Goal: Information Seeking & Learning: Learn about a topic

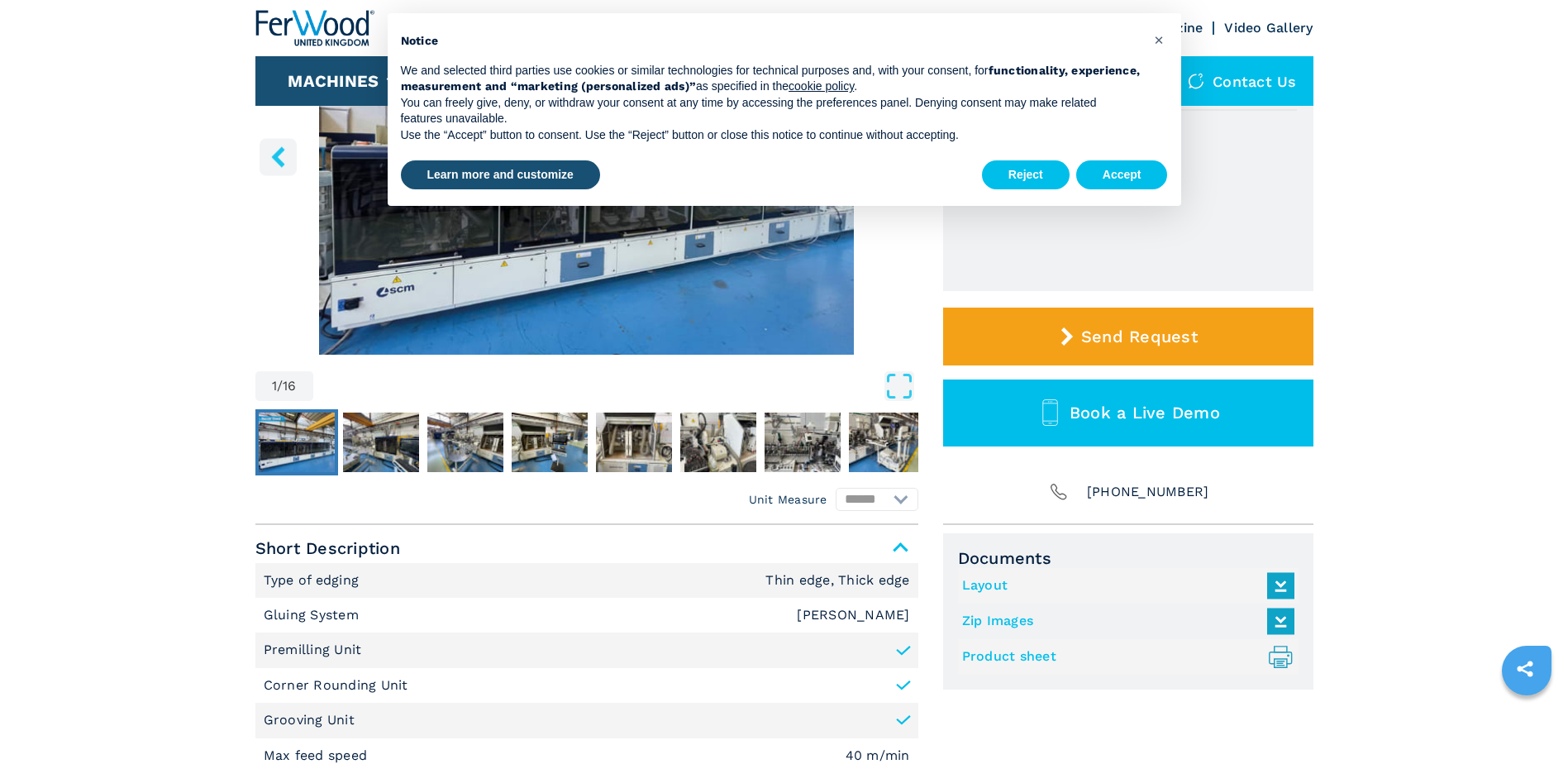
scroll to position [331, 0]
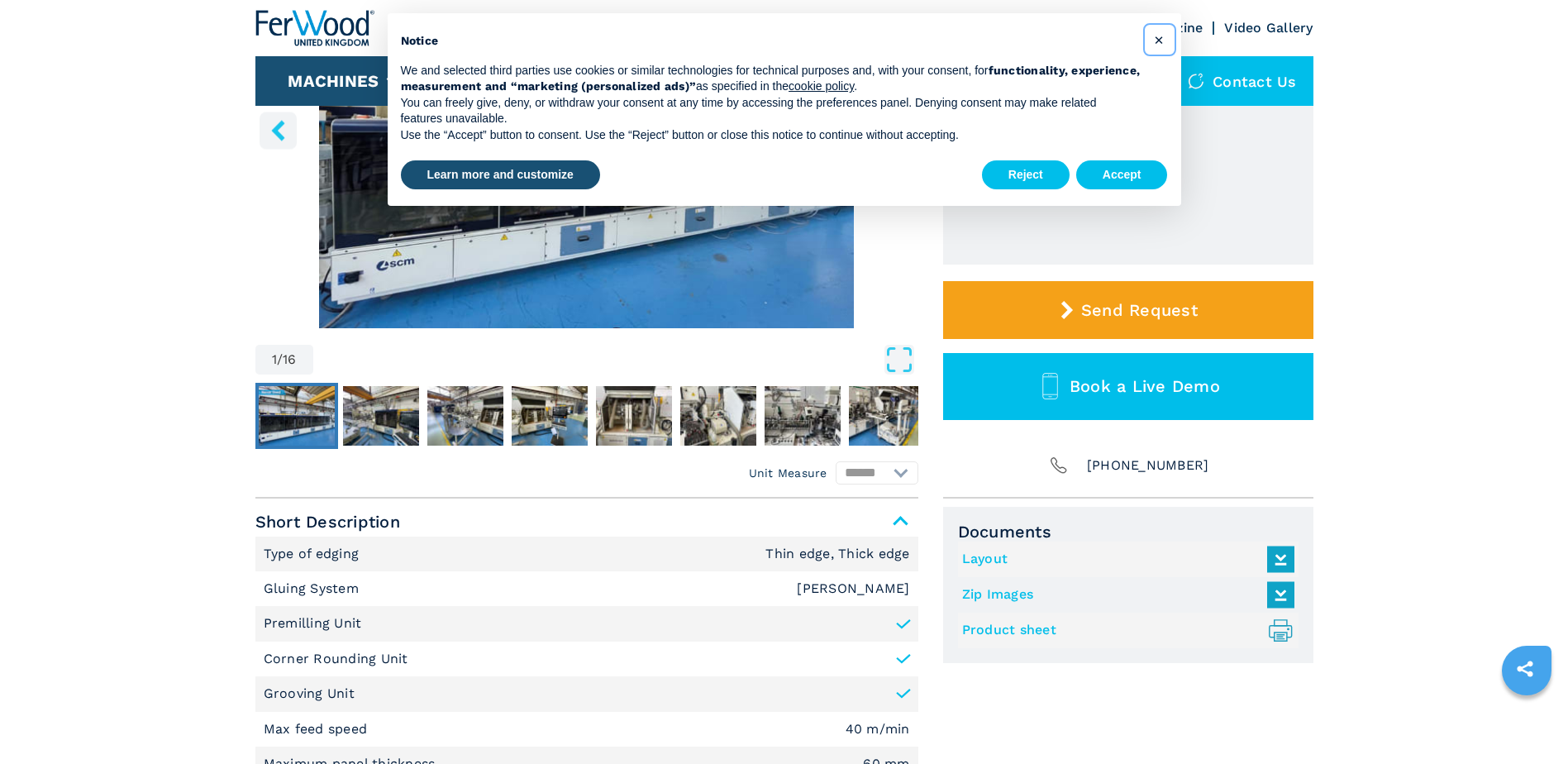
click at [1158, 41] on span "×" at bounding box center [1159, 40] width 10 height 20
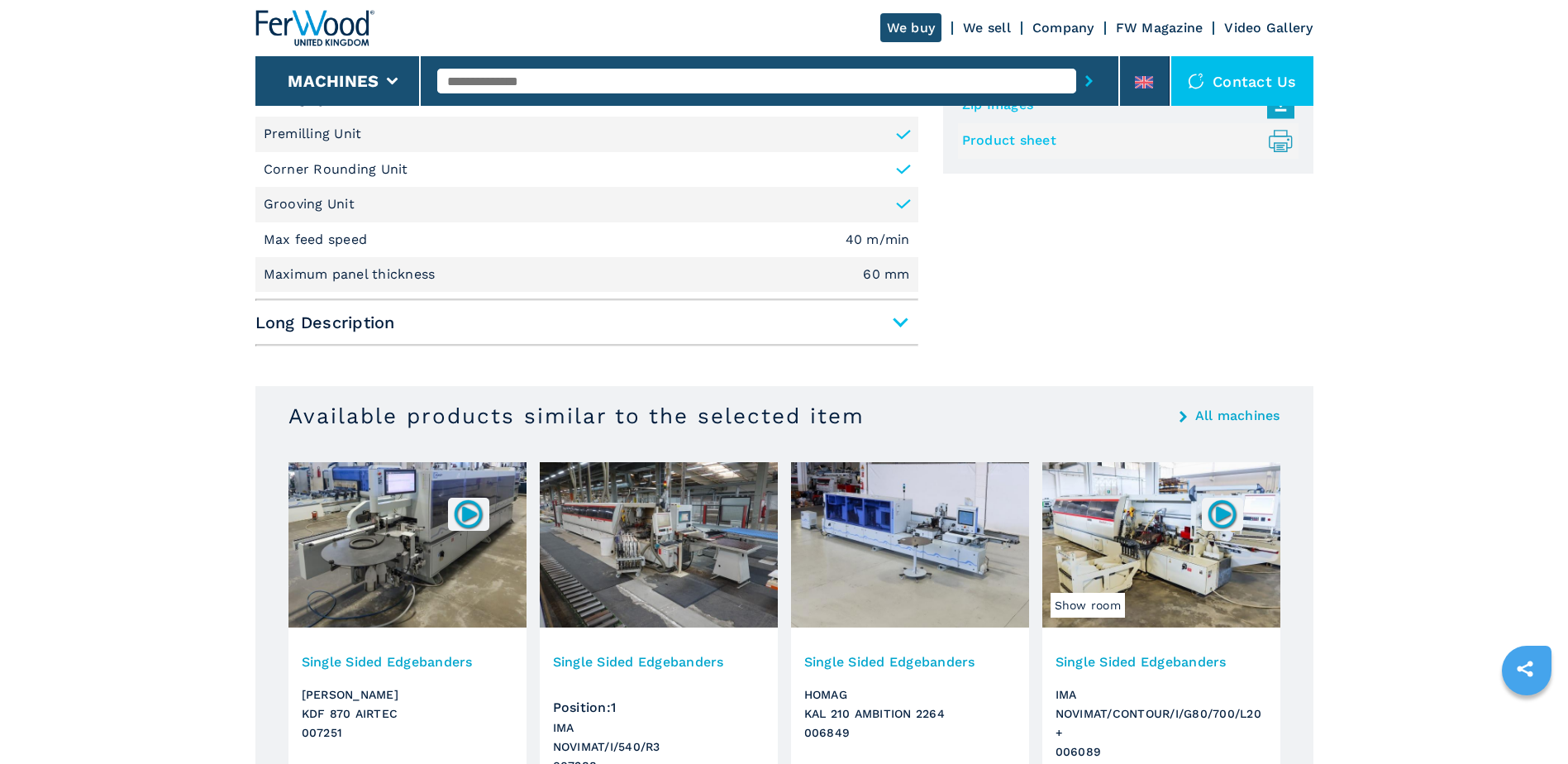
scroll to position [827, 0]
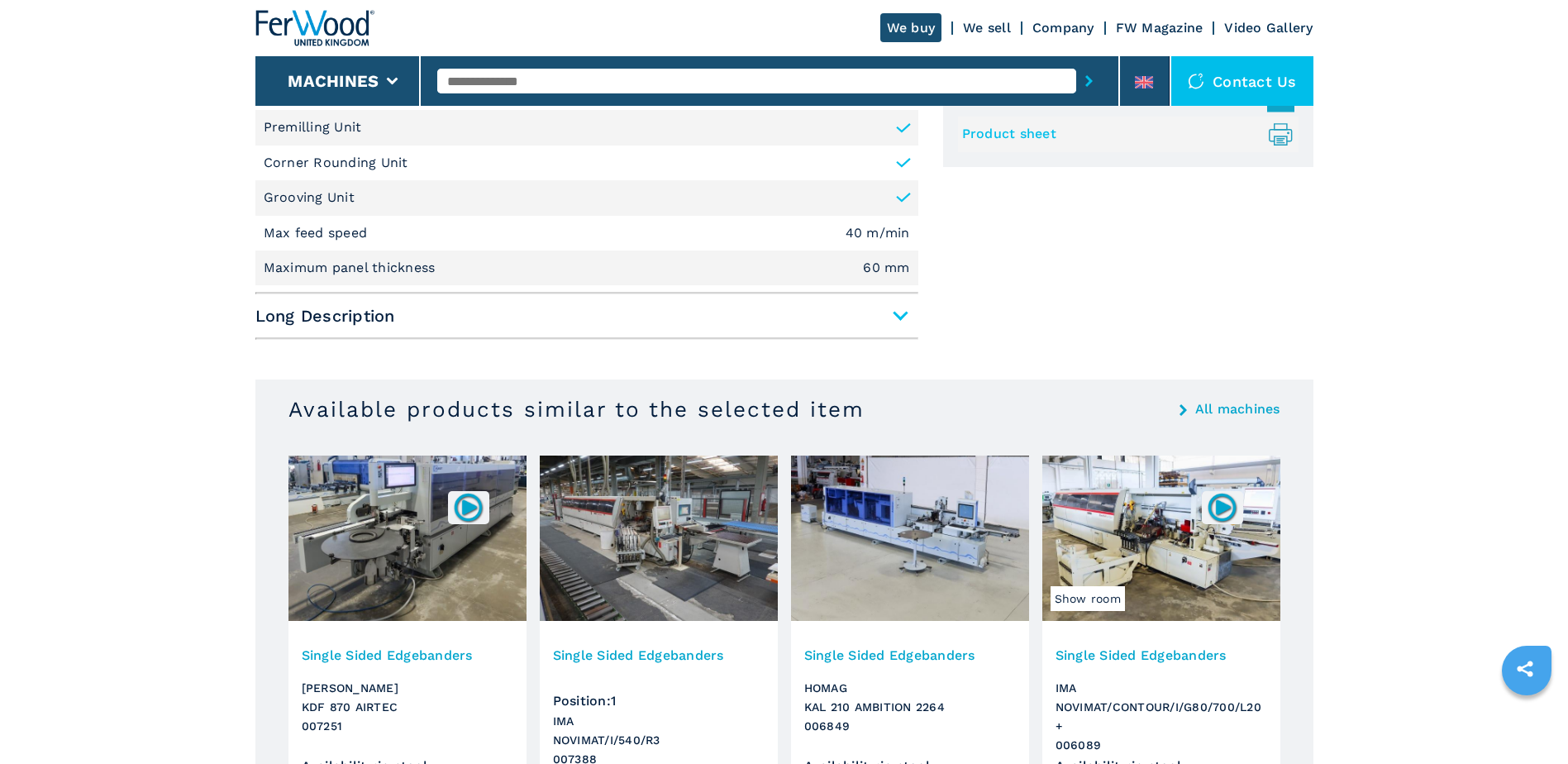
click at [895, 309] on span "Long Description" at bounding box center [586, 315] width 663 height 29
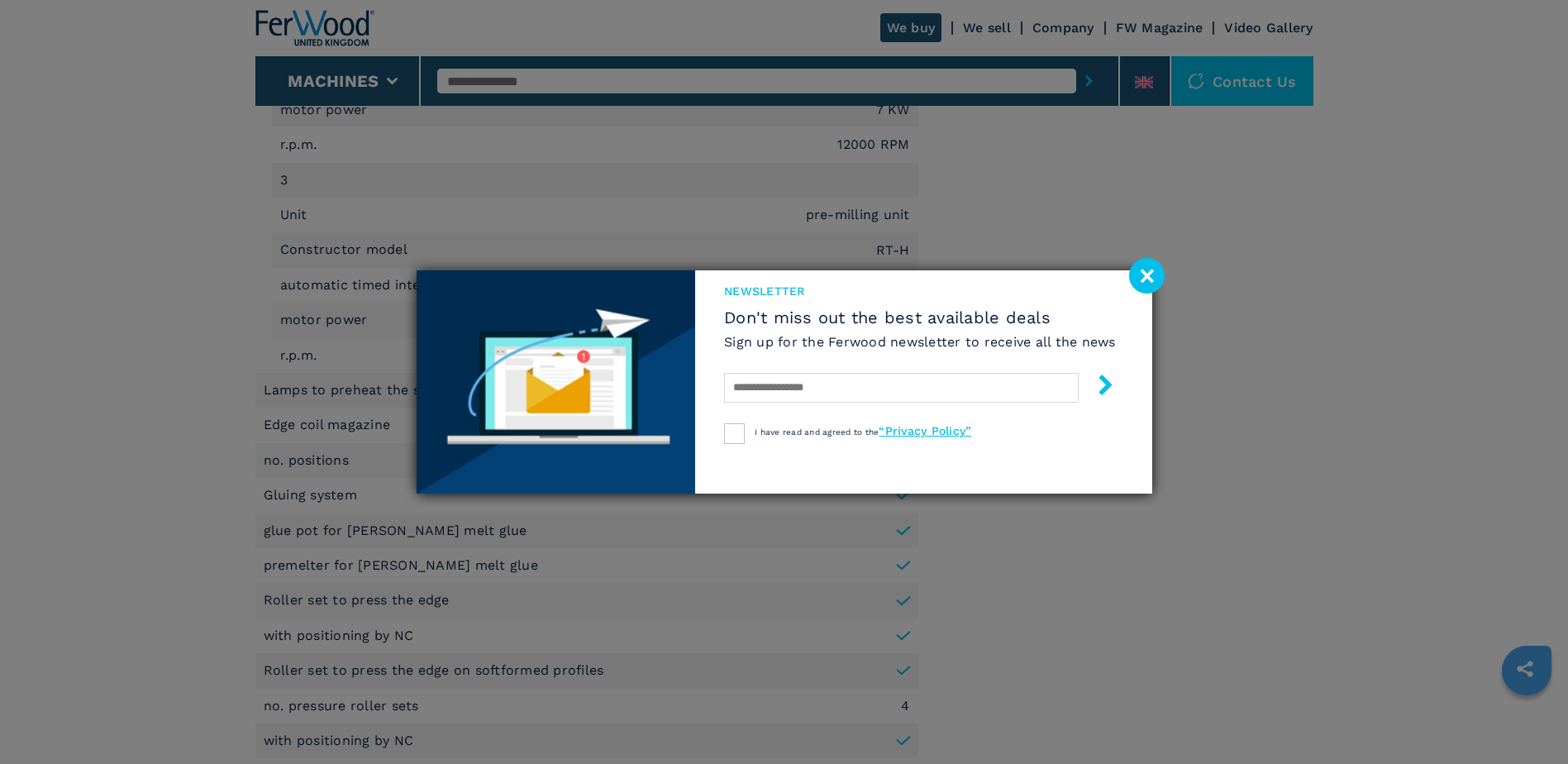
scroll to position [1983, 0]
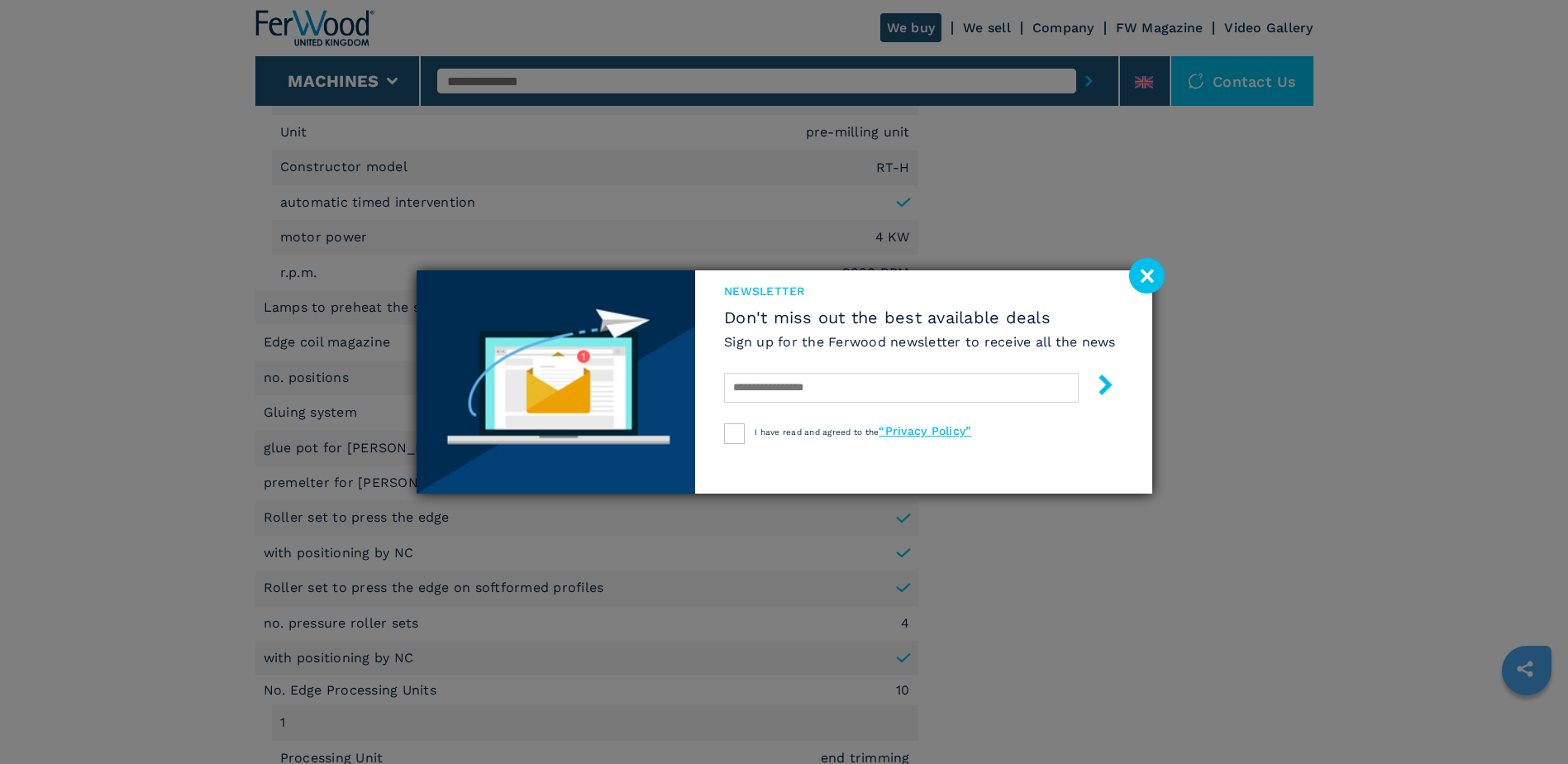
click at [1160, 274] on image at bounding box center [1147, 276] width 36 height 36
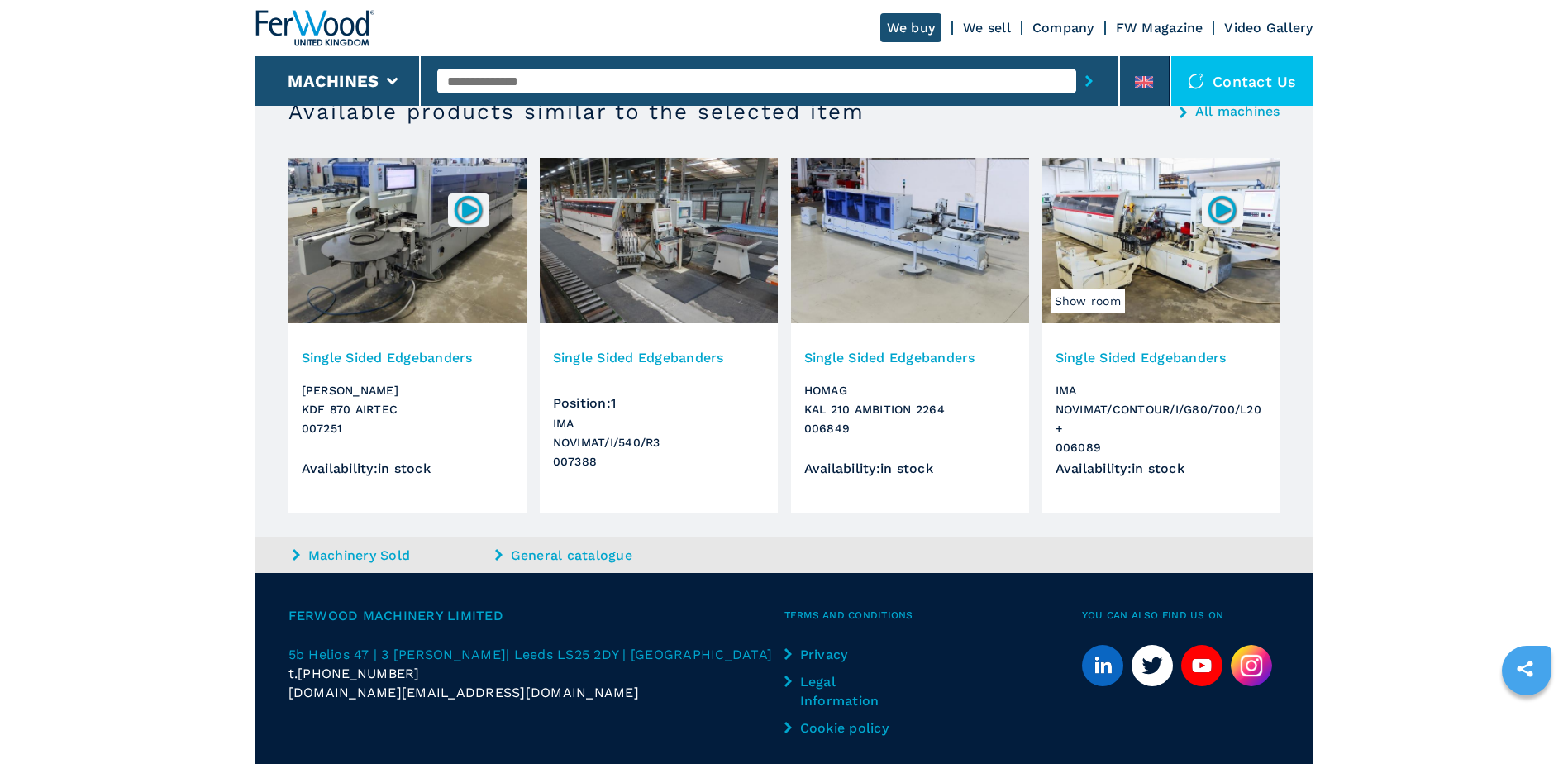
scroll to position [4215, 0]
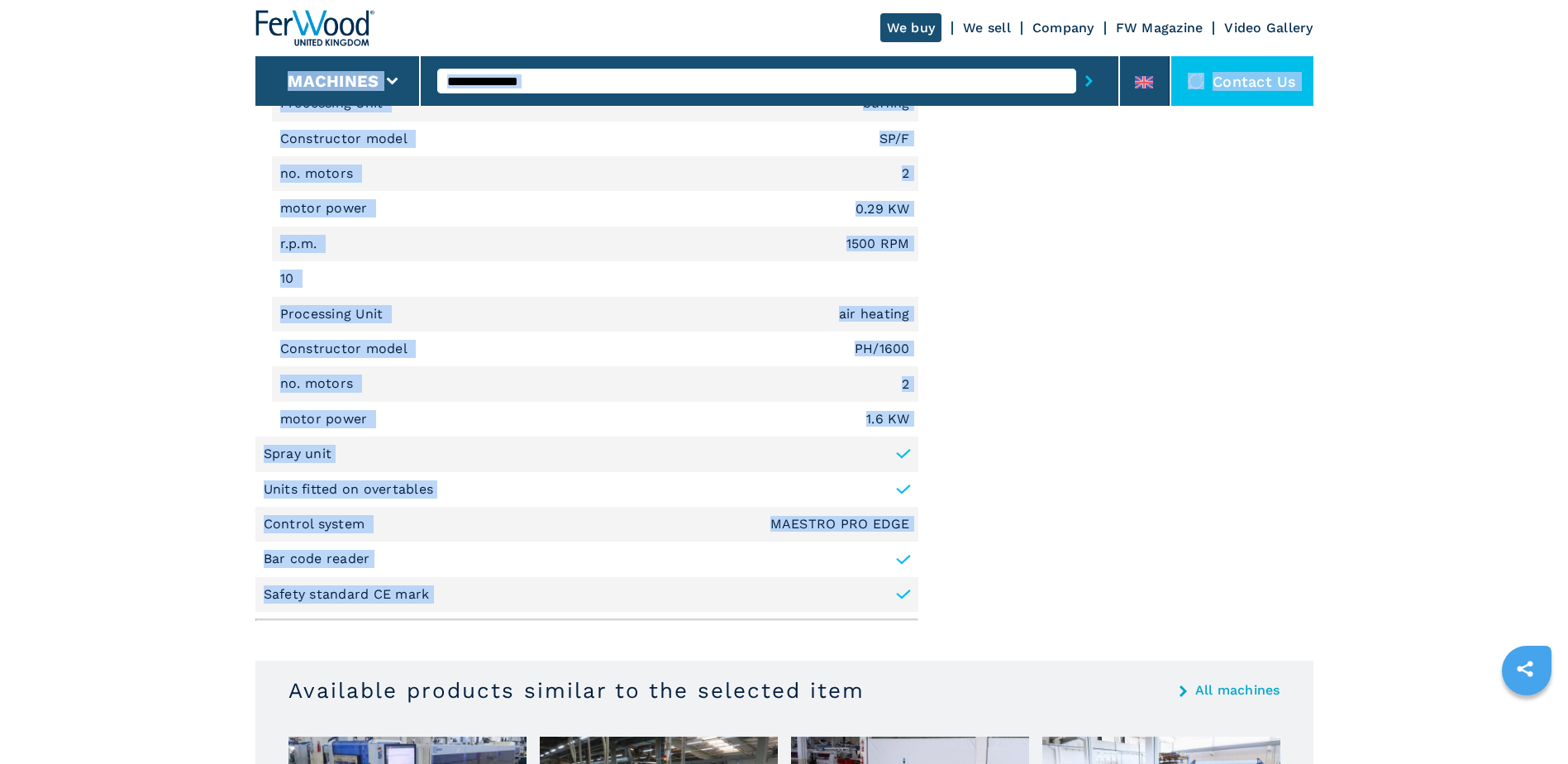
drag, startPoint x: 954, startPoint y: 624, endPoint x: 159, endPoint y: 88, distance: 958.8
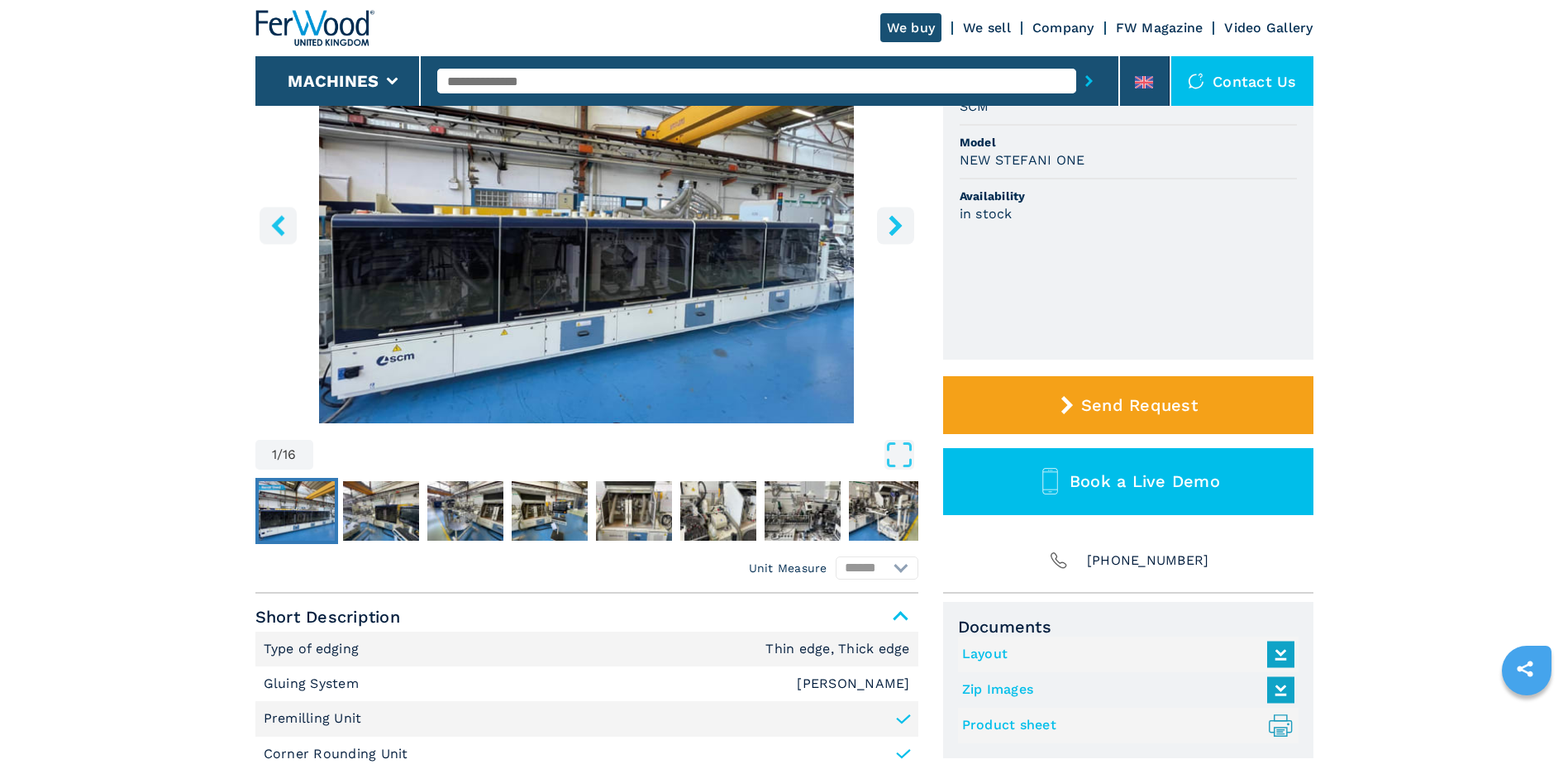
scroll to position [248, 0]
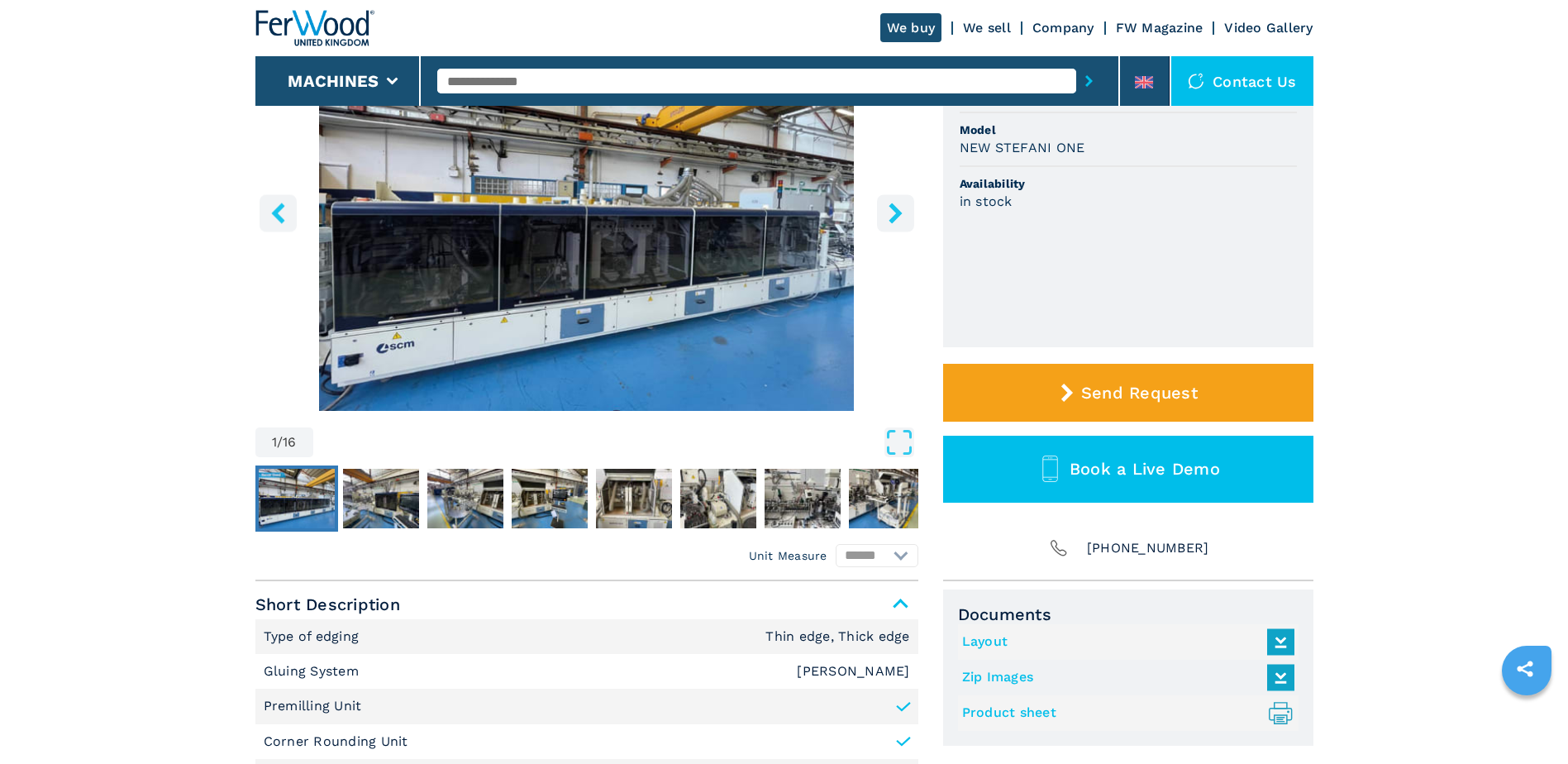
click at [893, 232] on img "Go to Slide 1" at bounding box center [586, 210] width 663 height 401
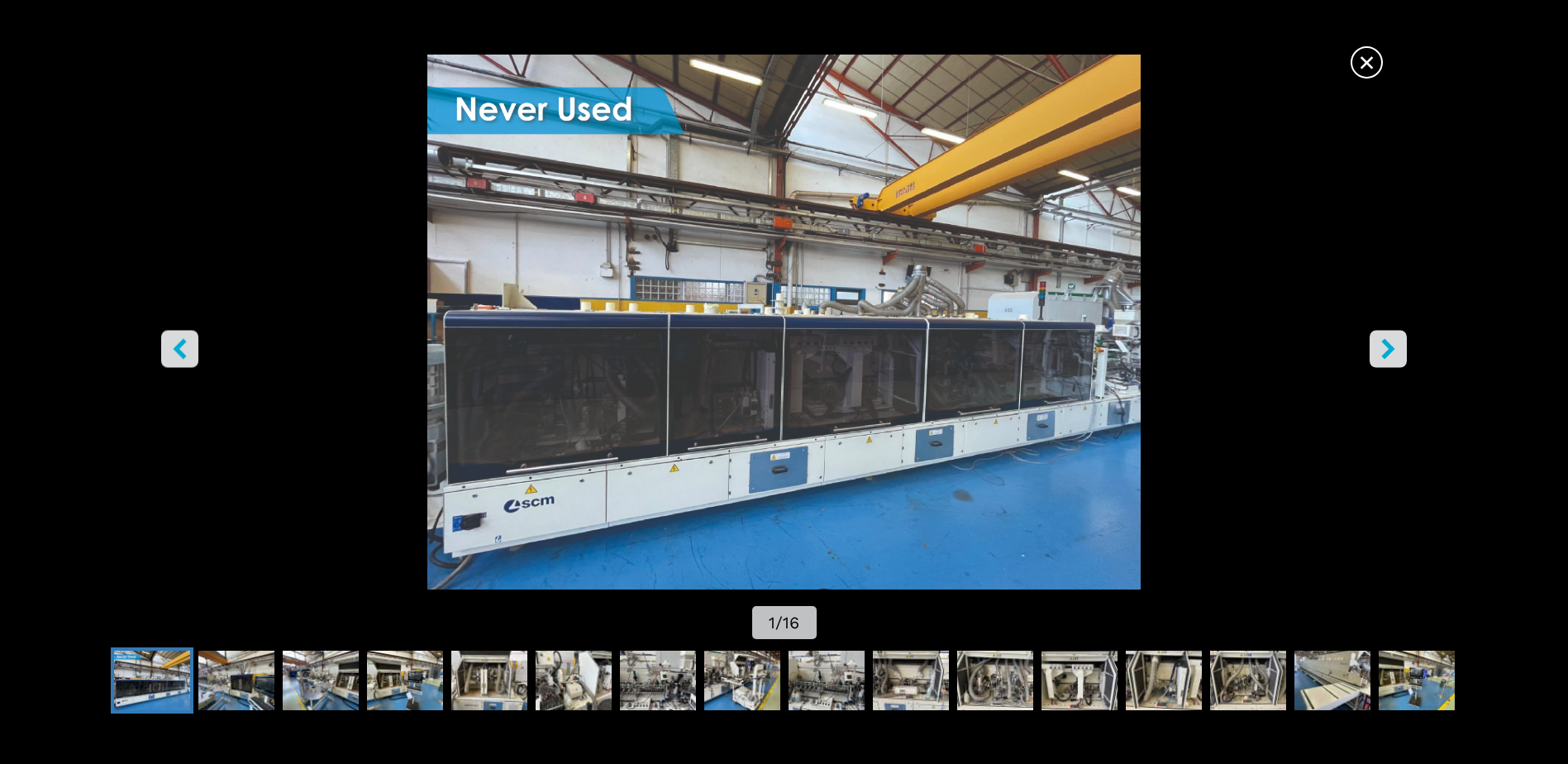
click at [1387, 357] on icon "right-button" at bounding box center [1388, 349] width 13 height 20
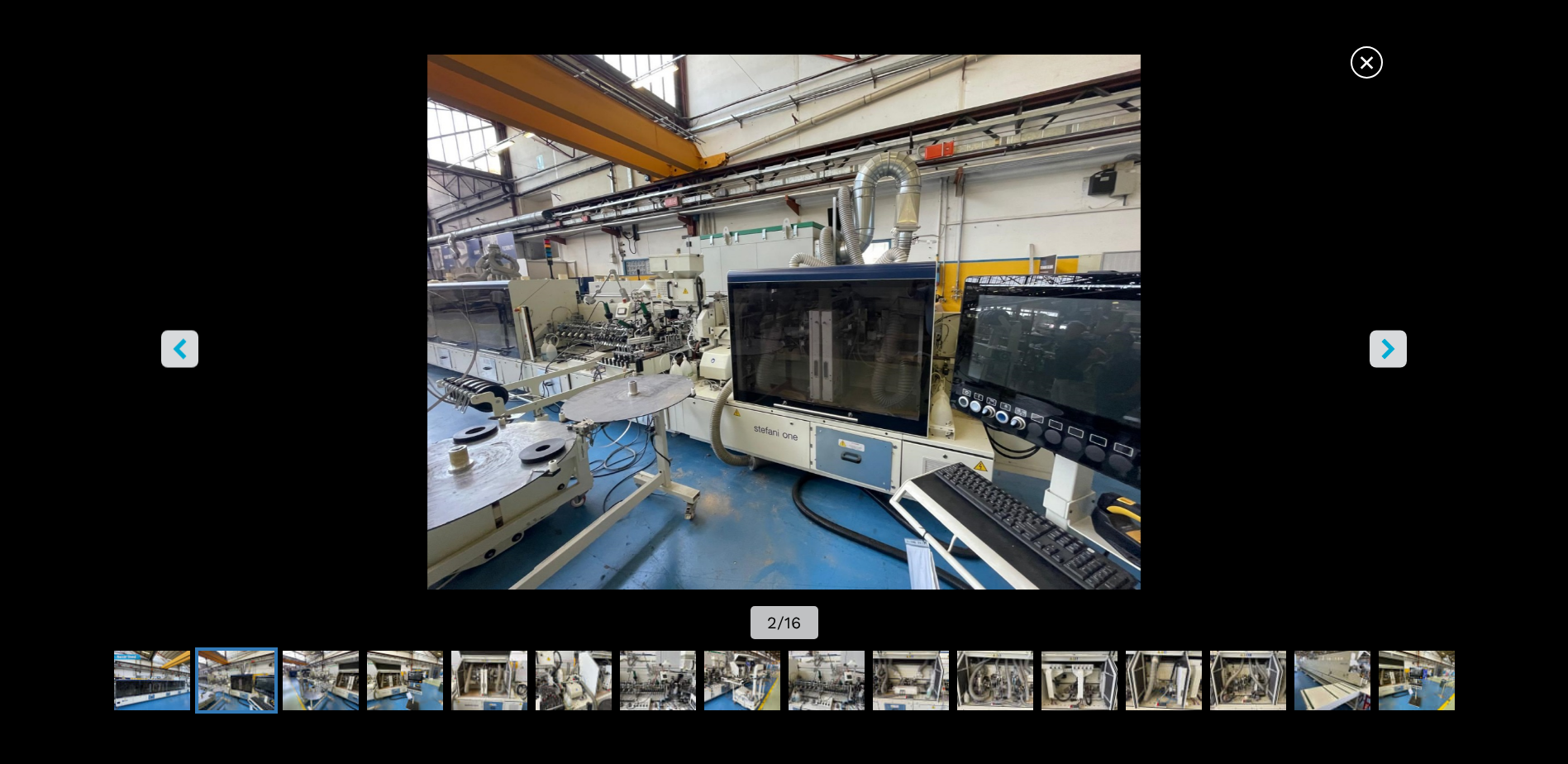
click at [1387, 357] on icon "right-button" at bounding box center [1388, 349] width 13 height 20
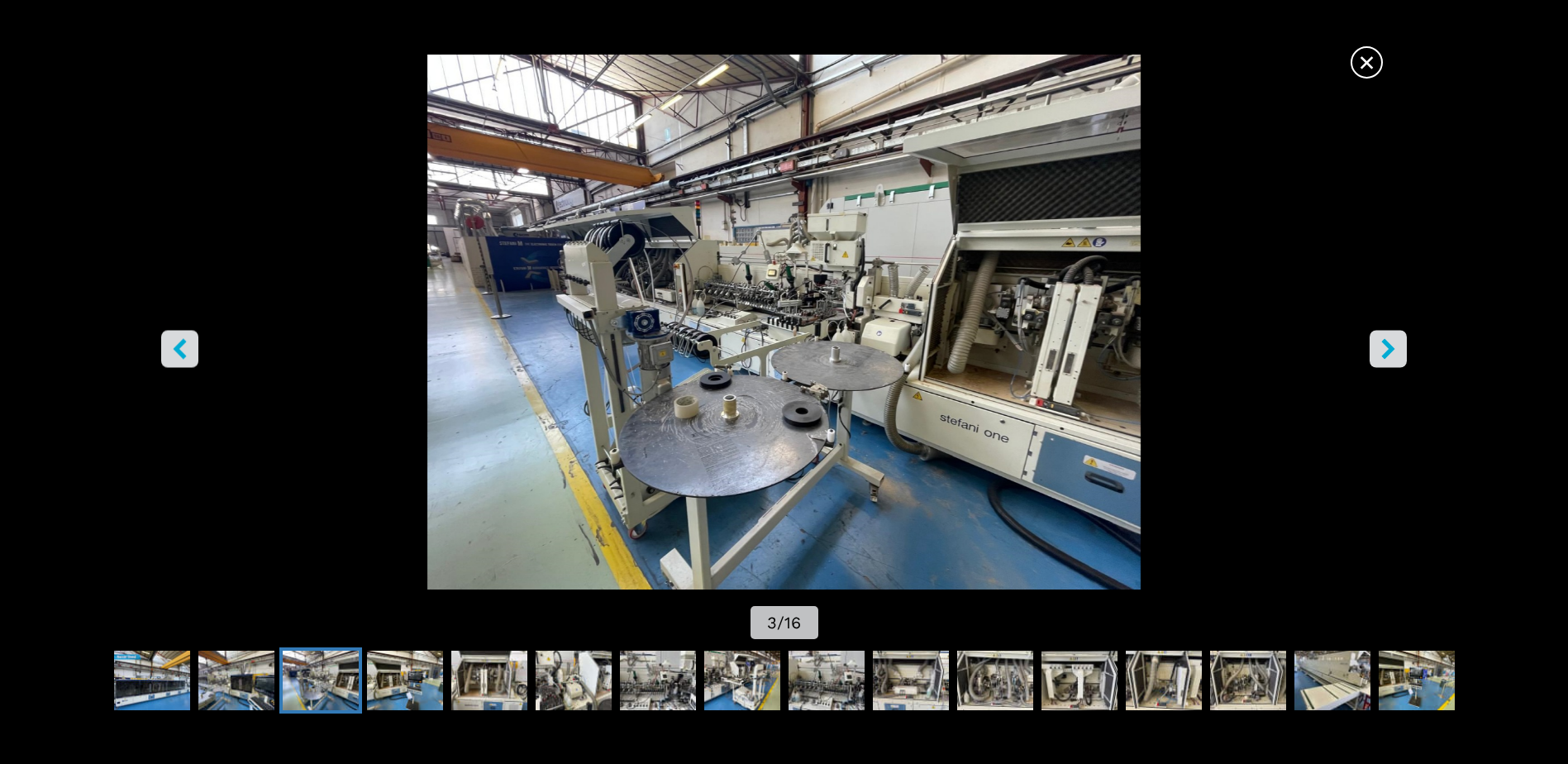
click at [1387, 357] on icon "right-button" at bounding box center [1388, 349] width 13 height 20
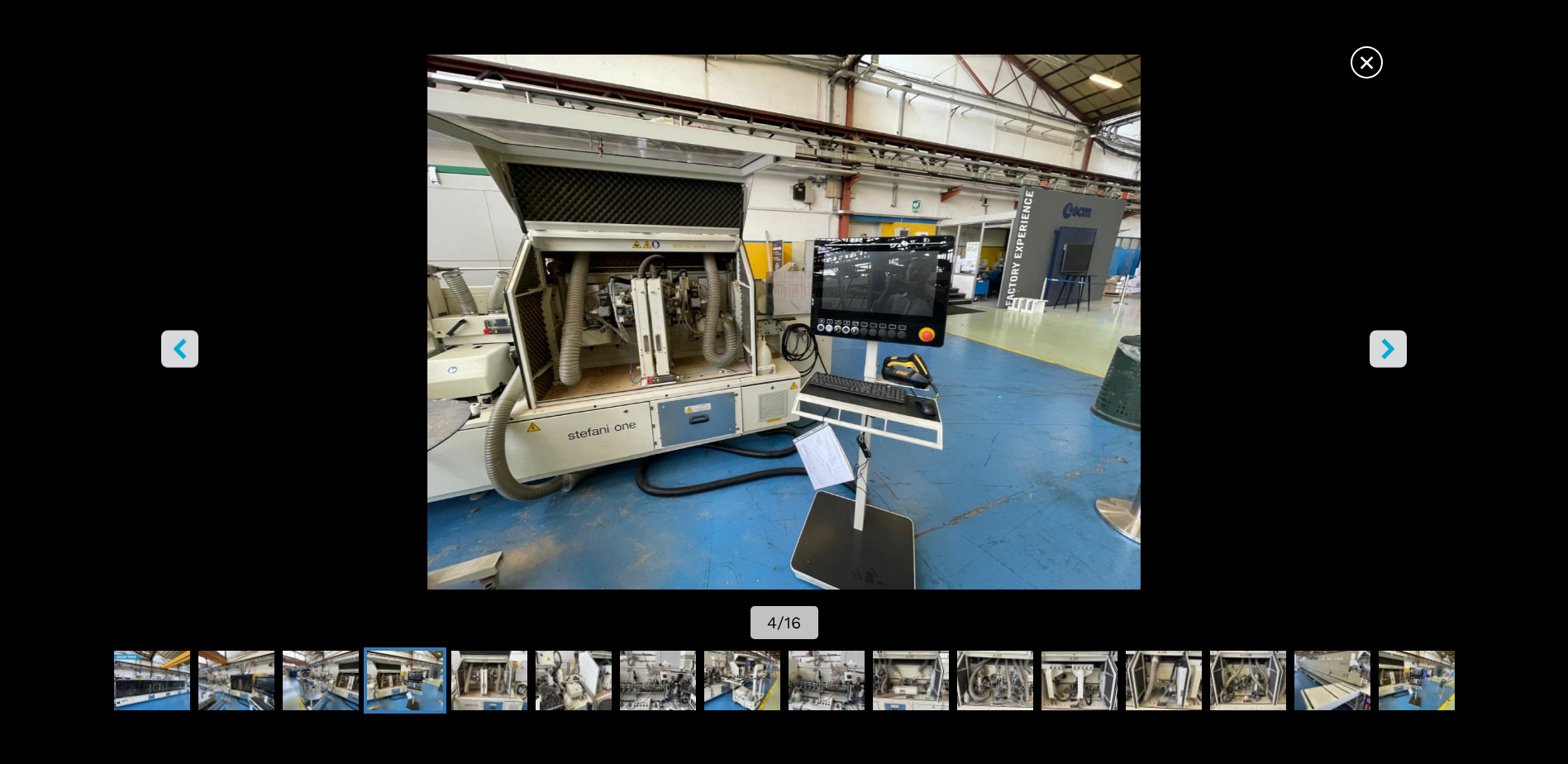
click at [1387, 357] on icon "right-button" at bounding box center [1388, 349] width 13 height 20
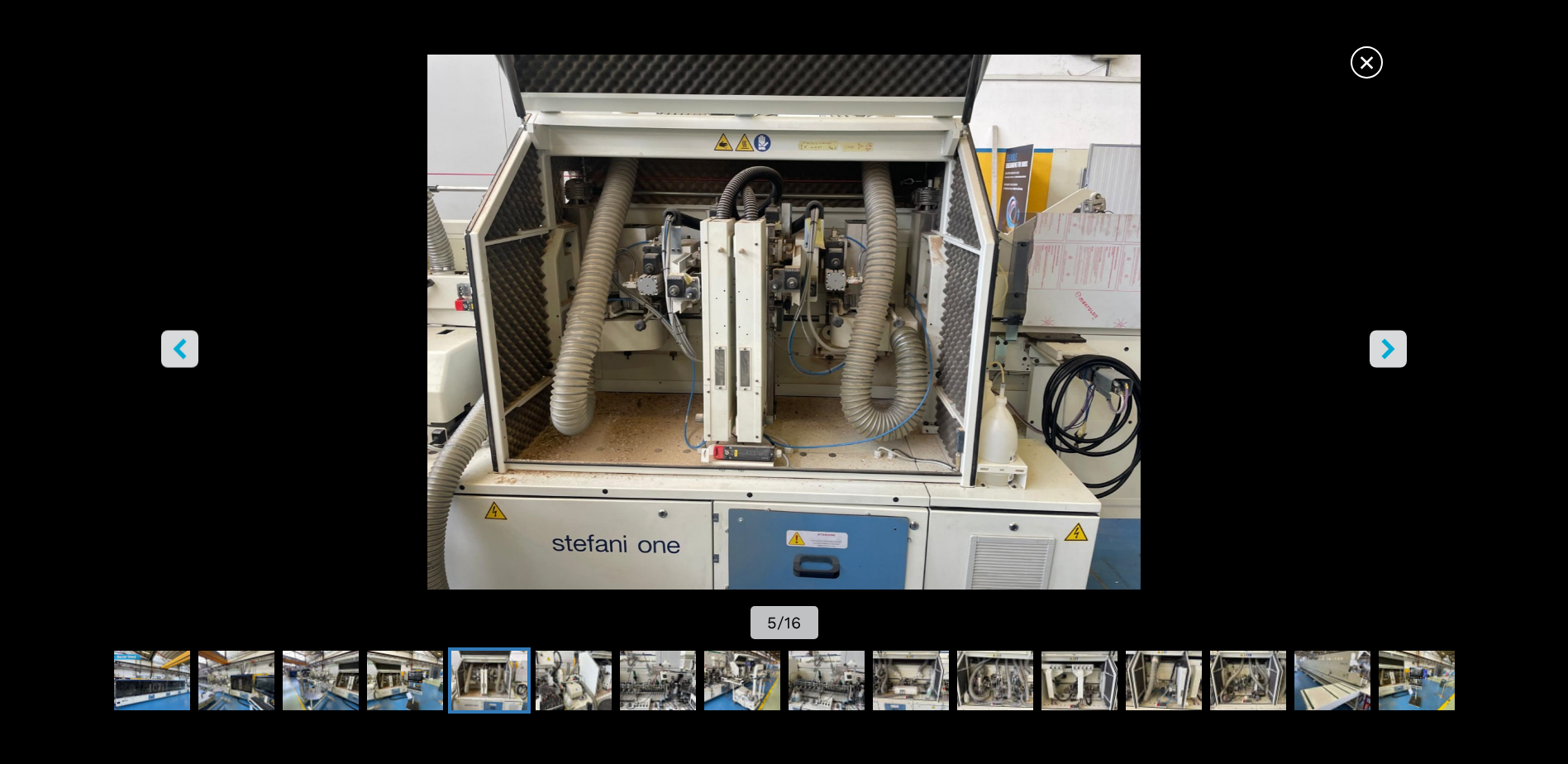
click at [183, 364] on button "left-button" at bounding box center [180, 349] width 37 height 37
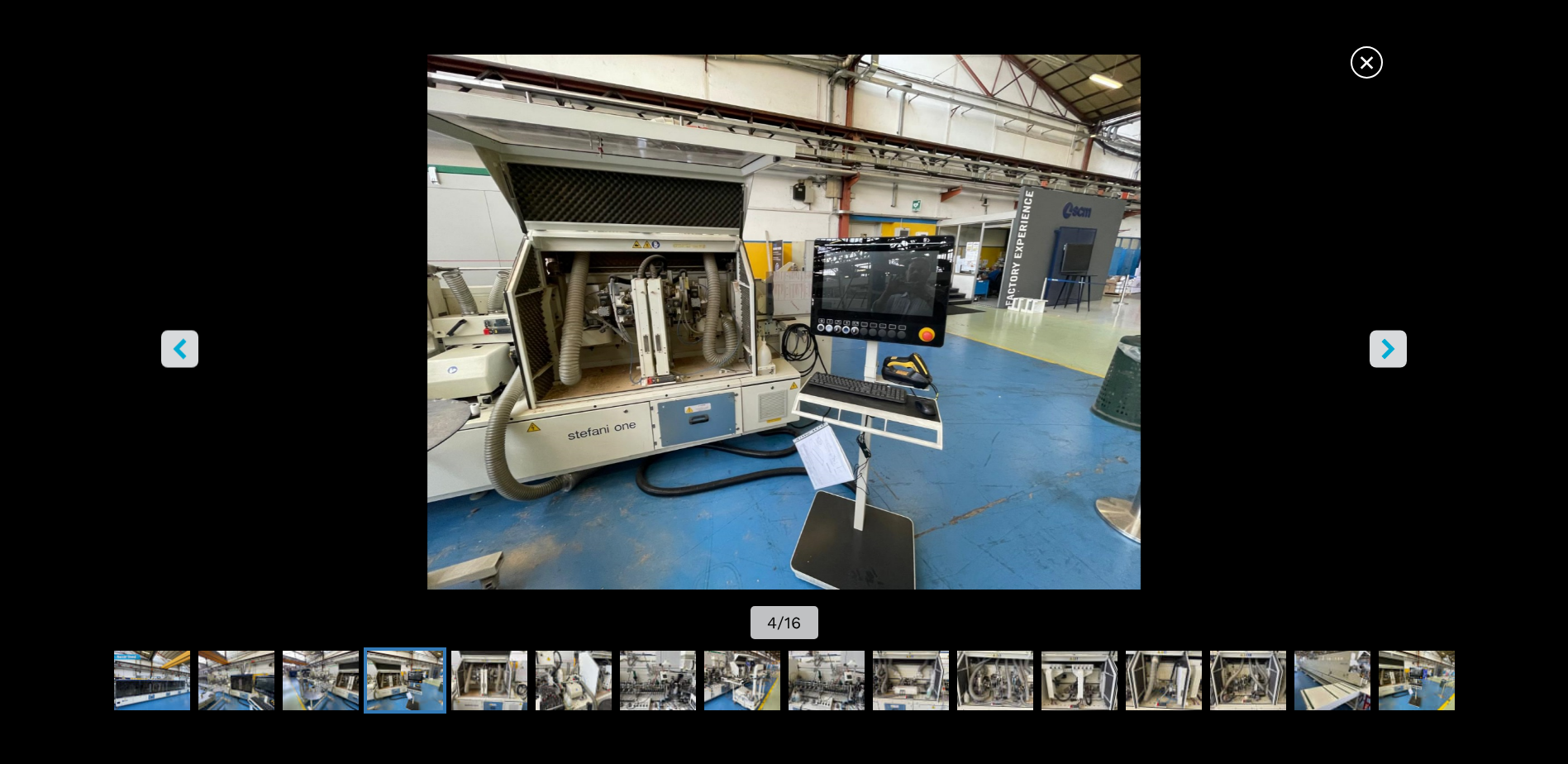
click at [1385, 348] on icon "right-button" at bounding box center [1388, 349] width 20 height 20
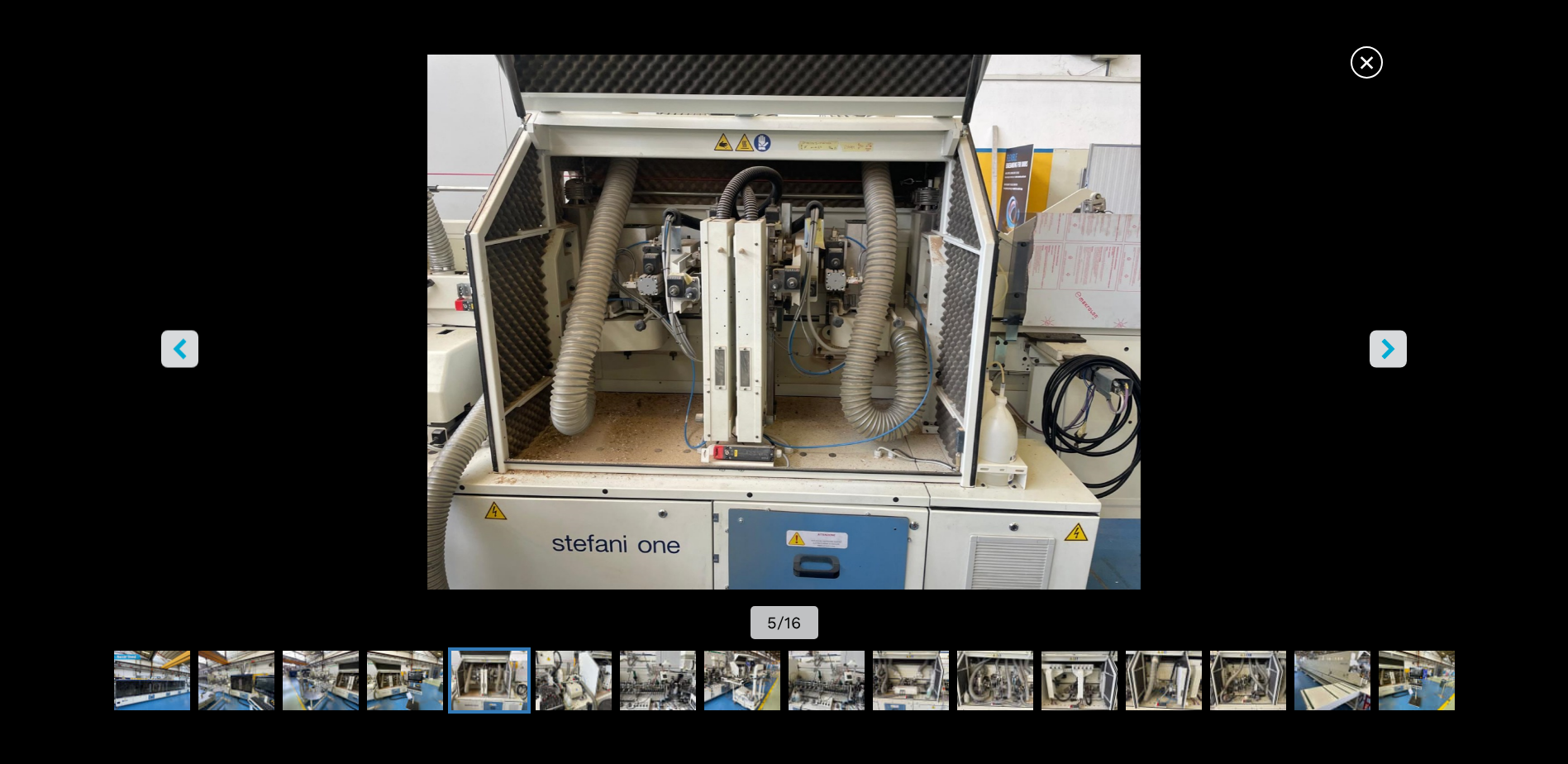
click at [1385, 348] on icon "right-button" at bounding box center [1388, 349] width 20 height 20
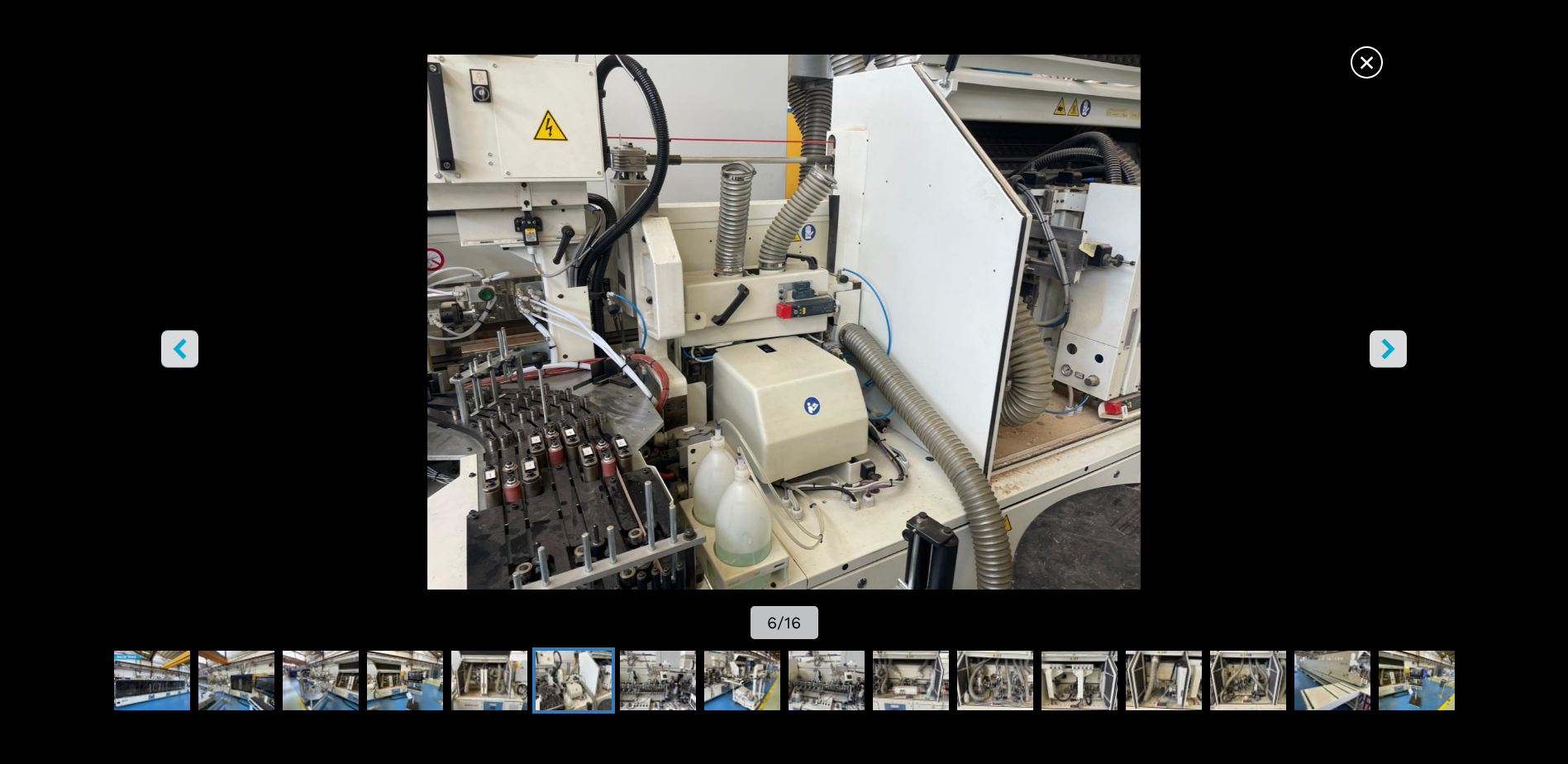
click at [1385, 348] on icon "right-button" at bounding box center [1388, 349] width 20 height 20
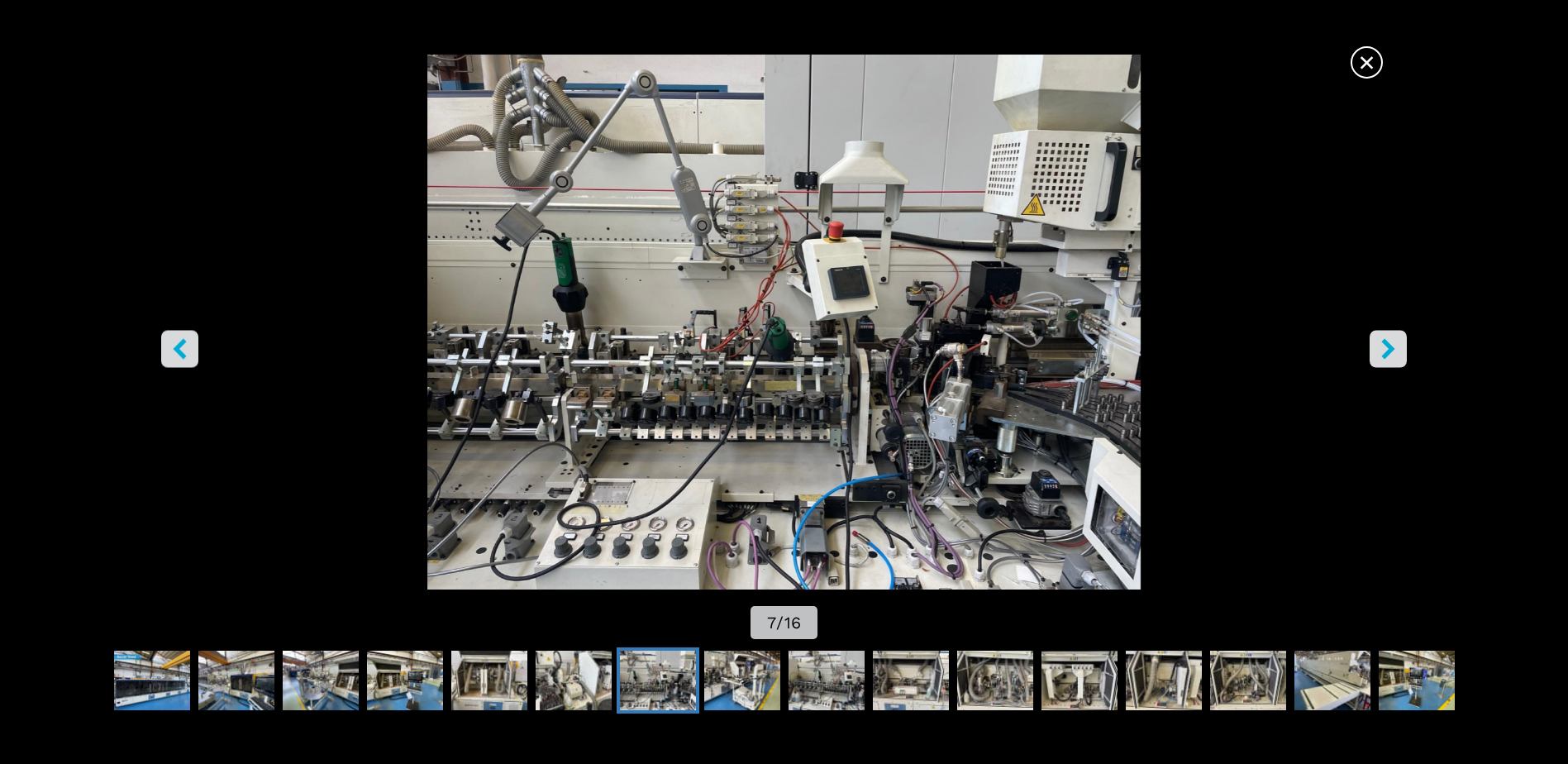
click at [1385, 348] on icon "right-button" at bounding box center [1388, 349] width 20 height 20
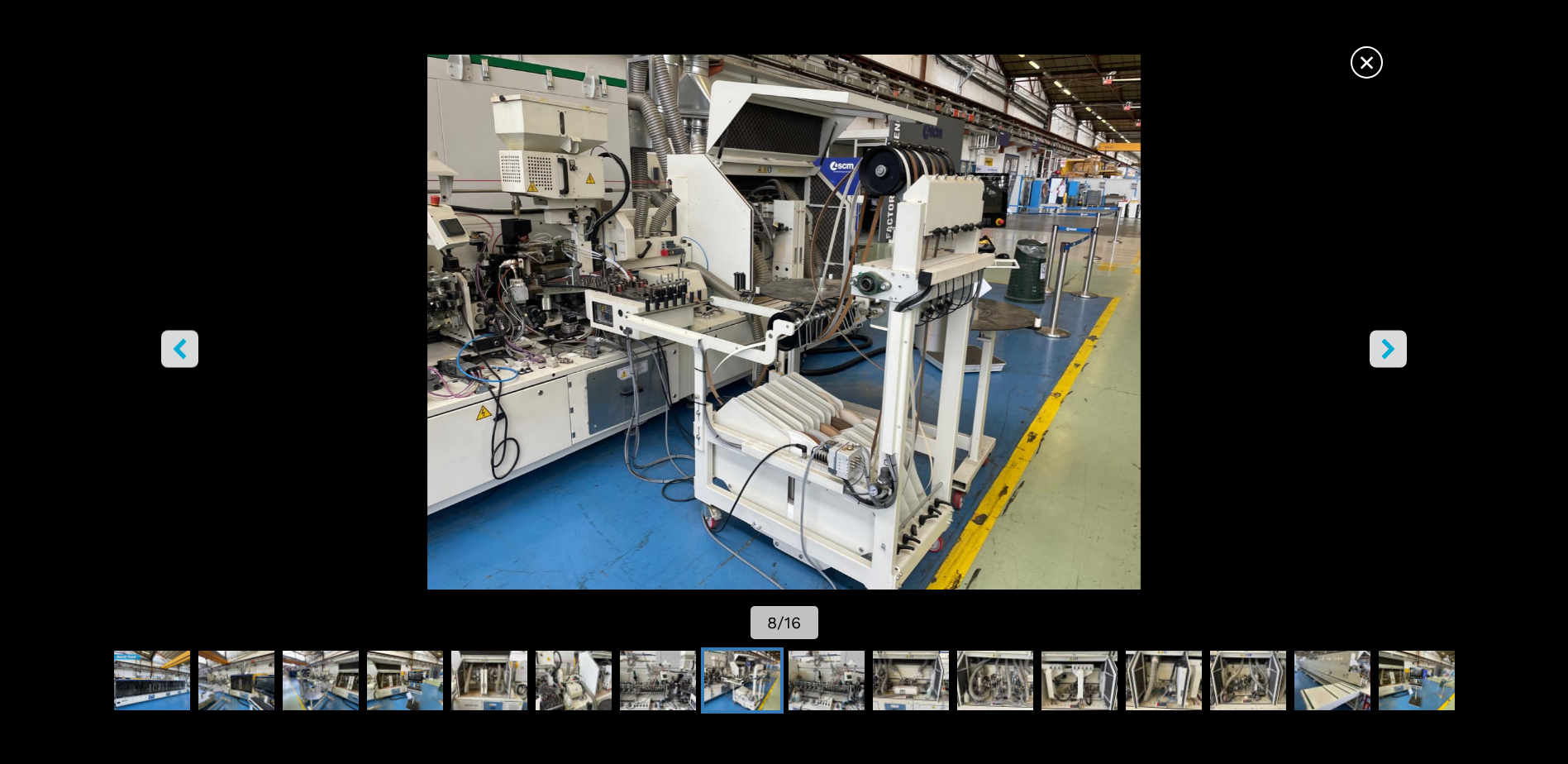
click at [1385, 348] on icon "right-button" at bounding box center [1388, 349] width 20 height 20
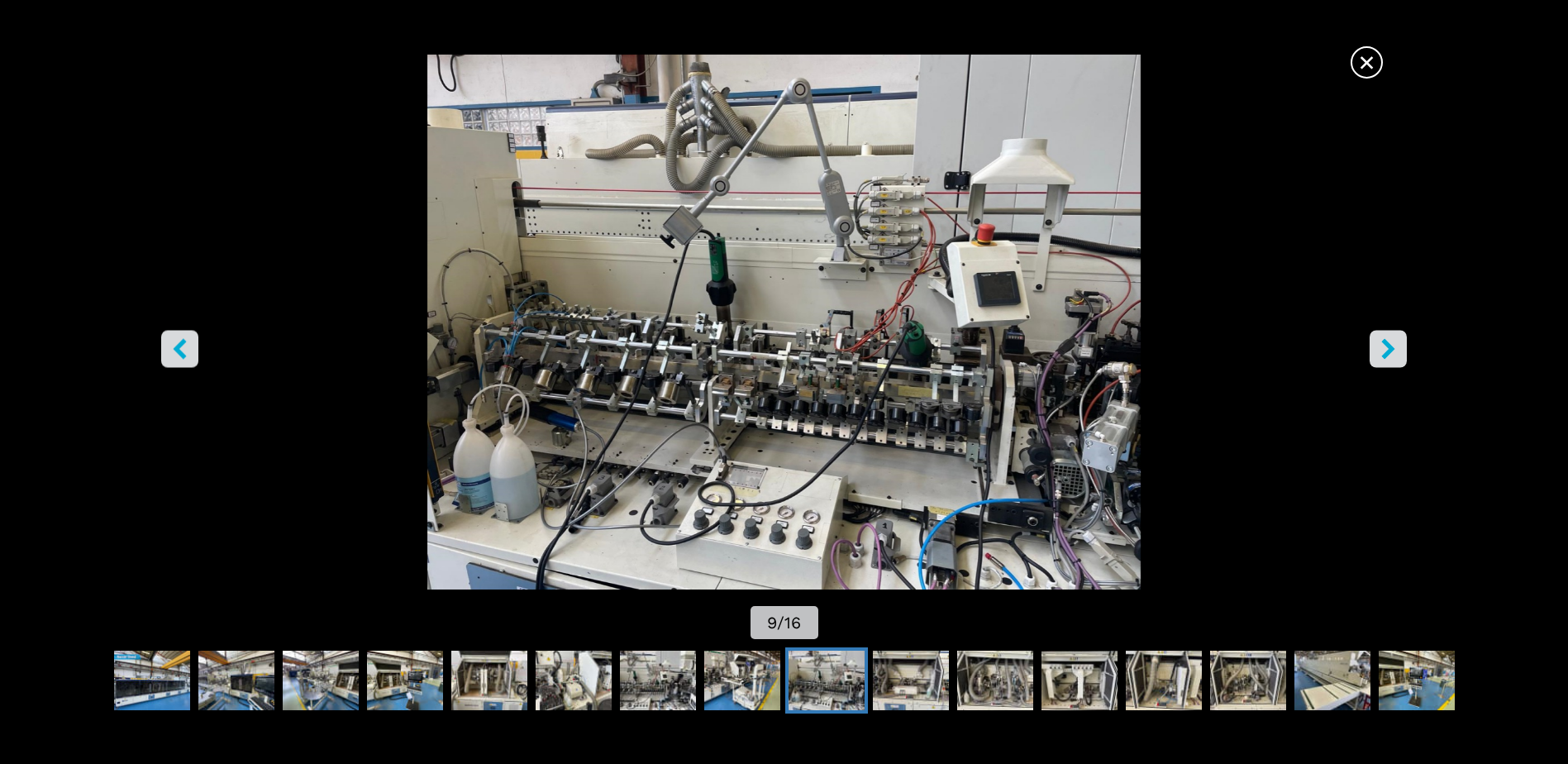
click at [1385, 348] on icon "right-button" at bounding box center [1388, 349] width 20 height 20
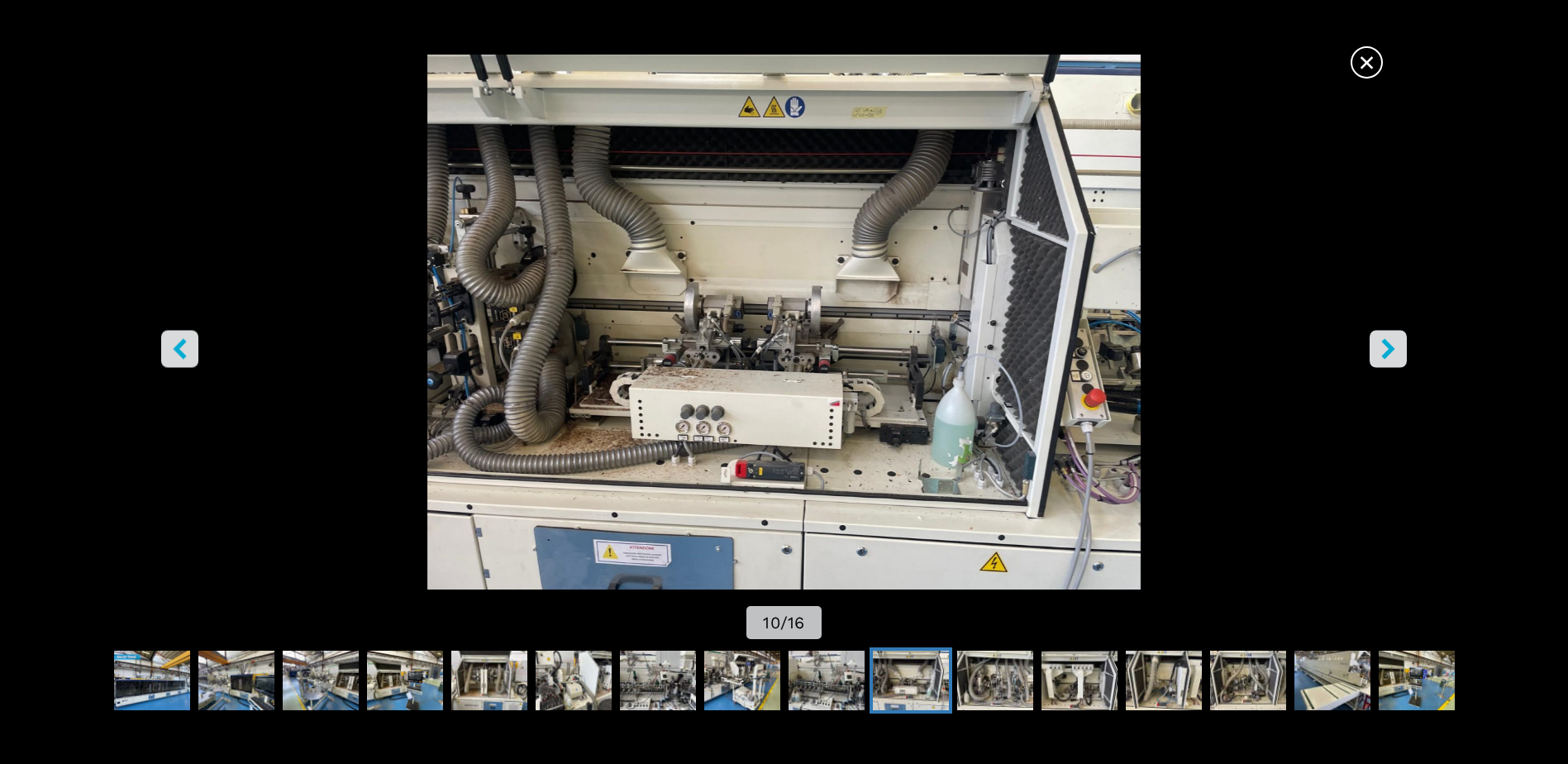
click at [159, 340] on img "Go to Slide 10" at bounding box center [784, 322] width 1411 height 535
click at [165, 348] on button "left-button" at bounding box center [180, 349] width 37 height 37
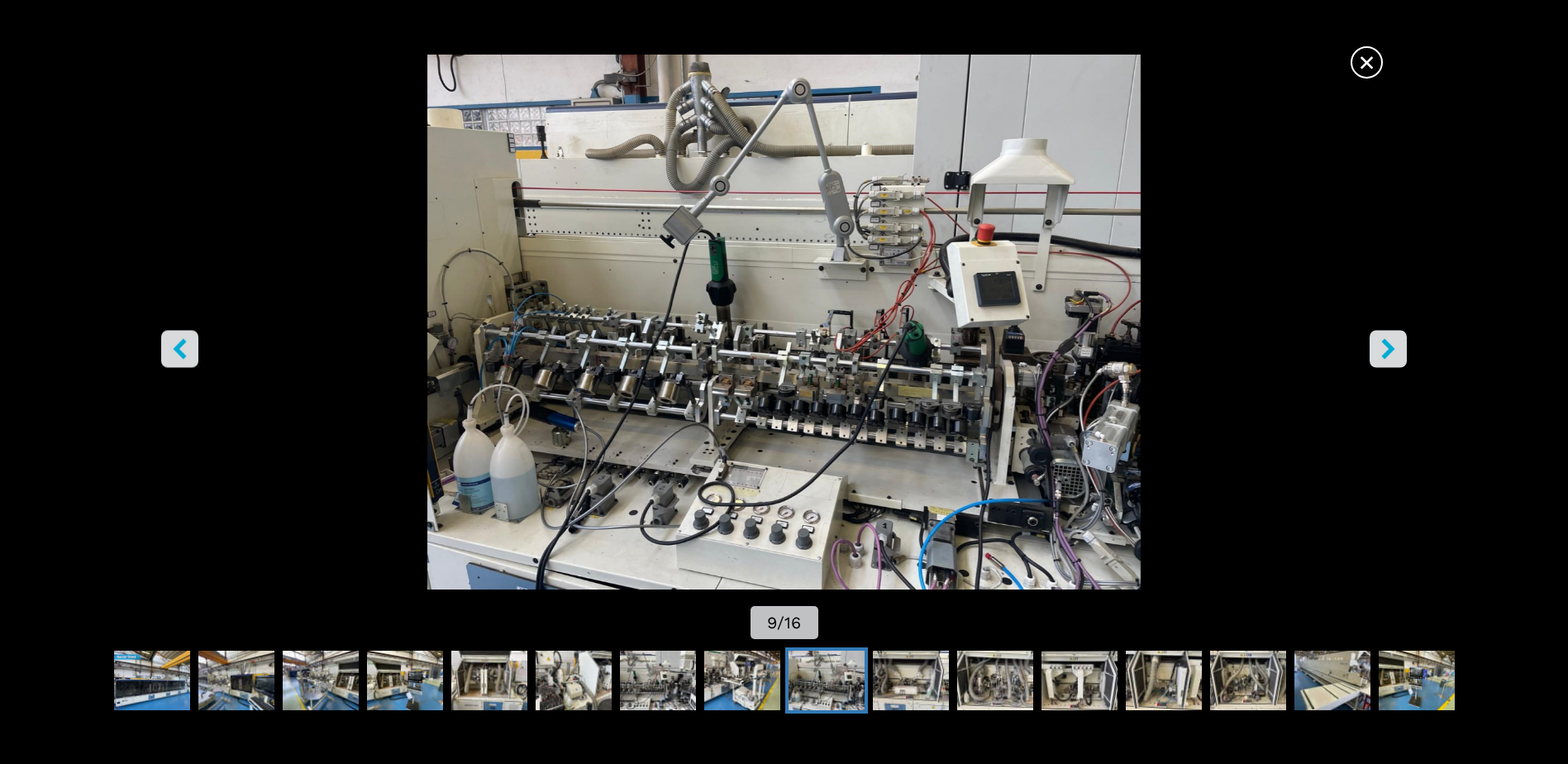
click at [1393, 344] on icon "right-button" at bounding box center [1388, 349] width 20 height 20
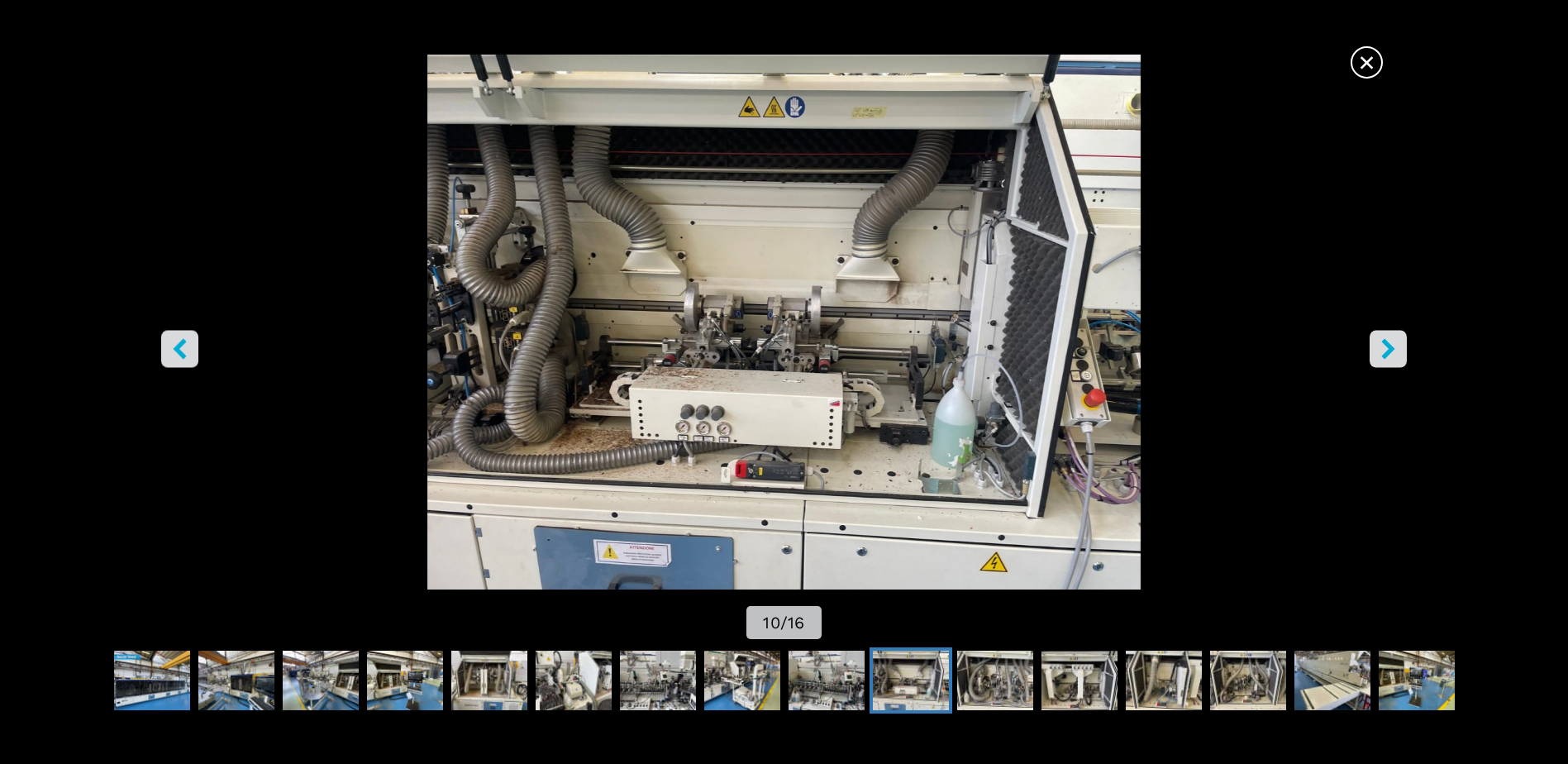
click at [1393, 348] on icon "right-button" at bounding box center [1388, 349] width 13 height 20
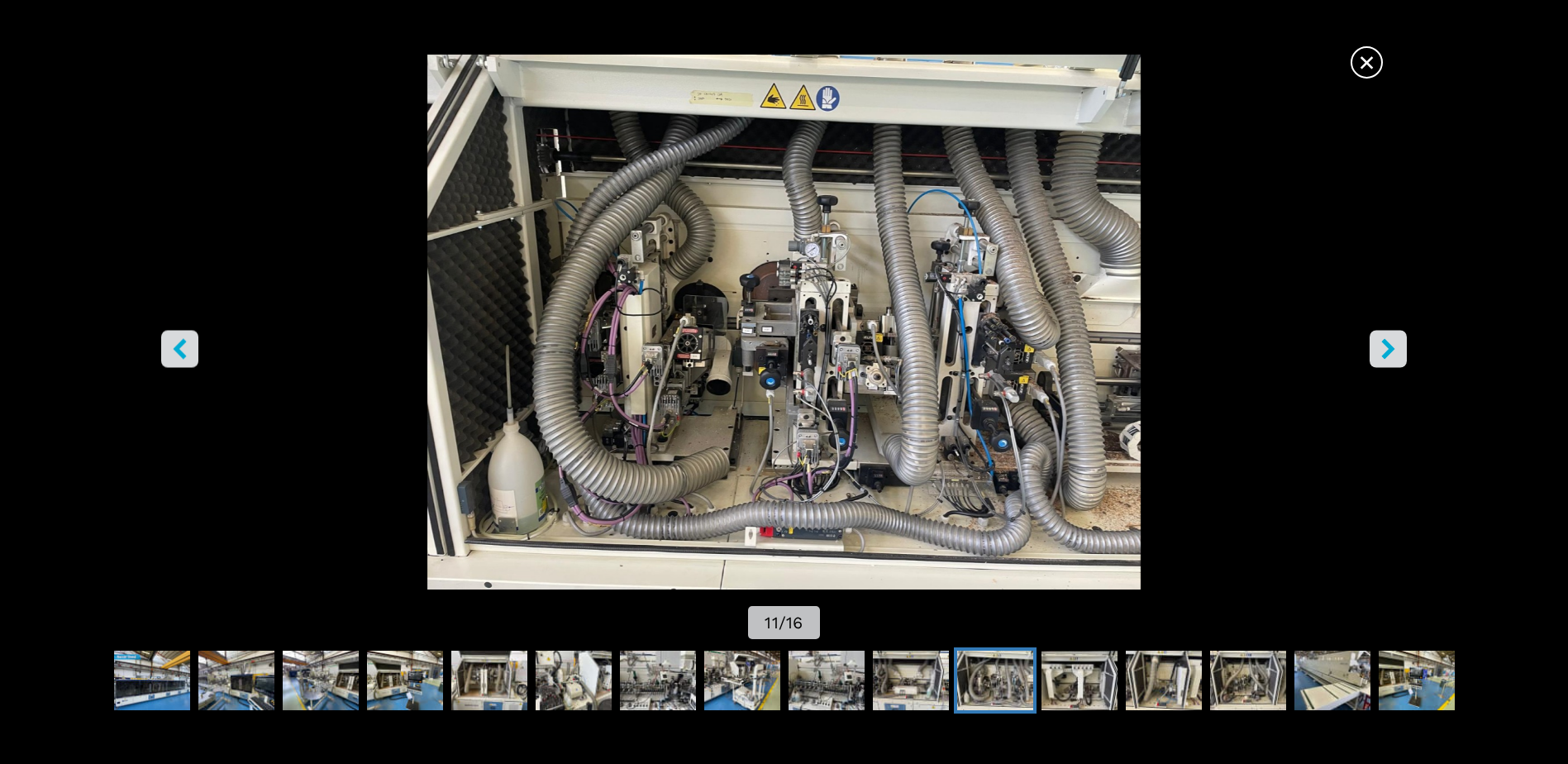
click at [1393, 348] on icon "right-button" at bounding box center [1388, 349] width 13 height 20
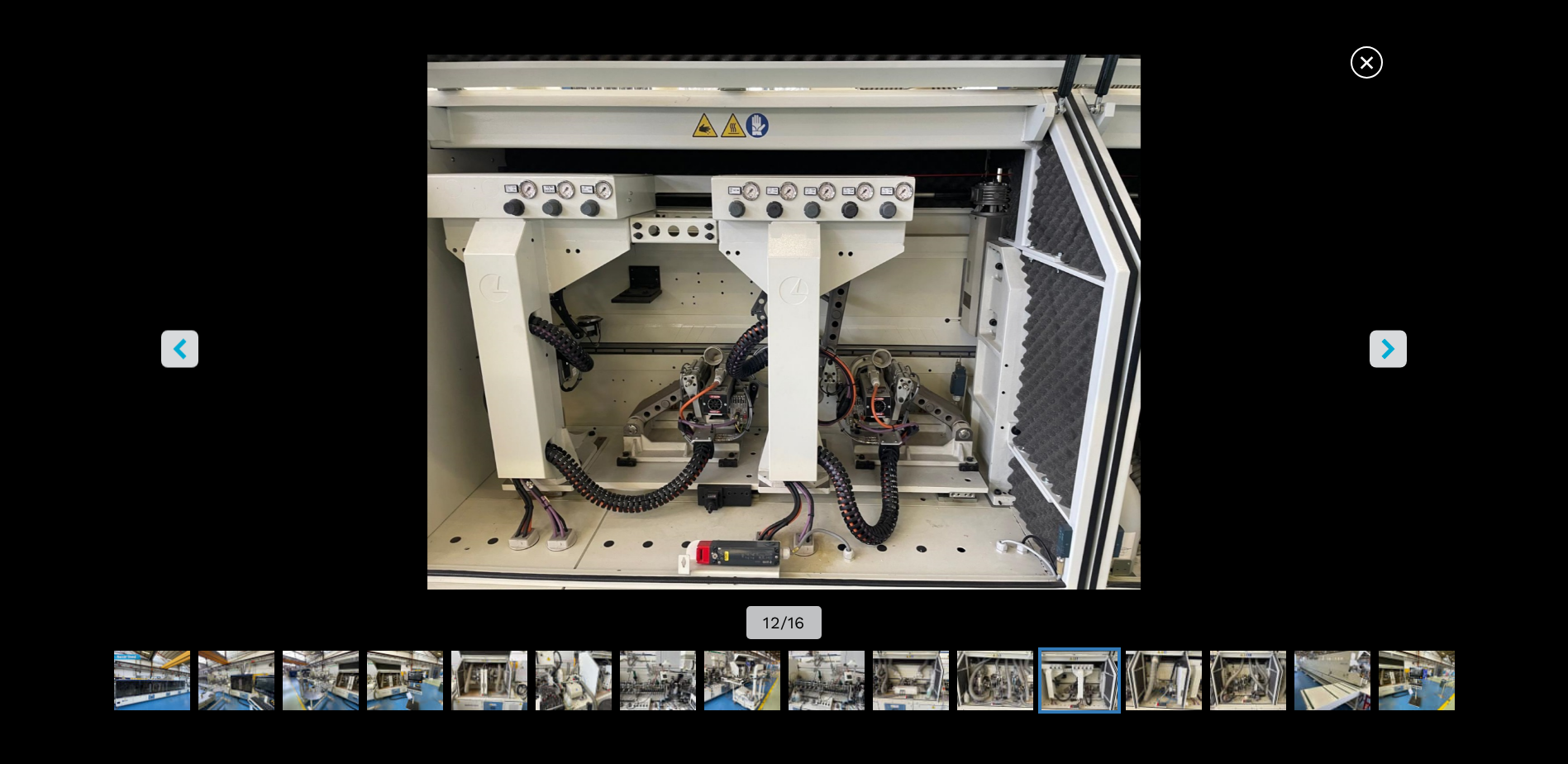
click at [1386, 350] on icon "right-button" at bounding box center [1388, 349] width 20 height 20
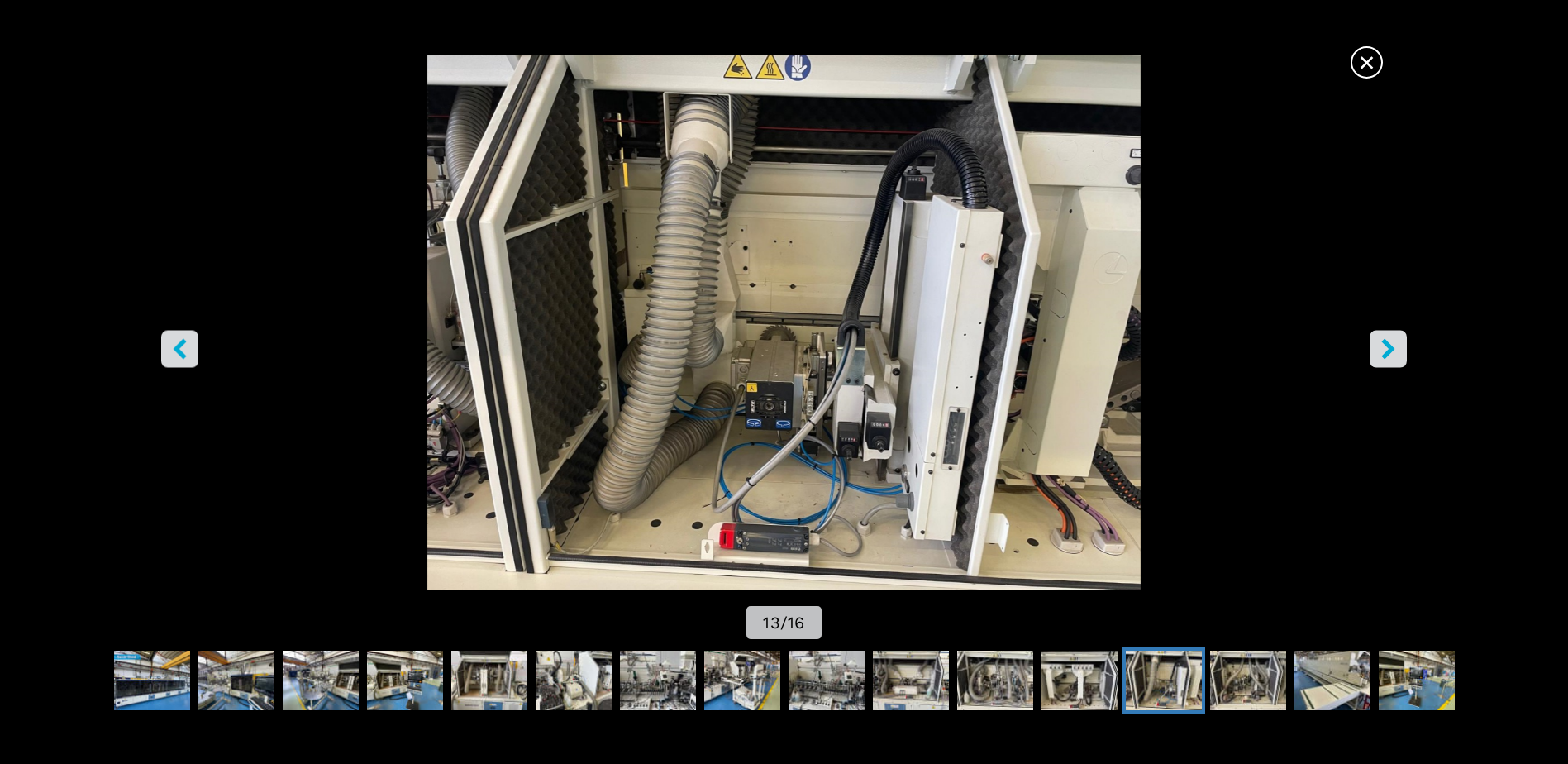
click at [1386, 350] on icon "right-button" at bounding box center [1388, 349] width 20 height 20
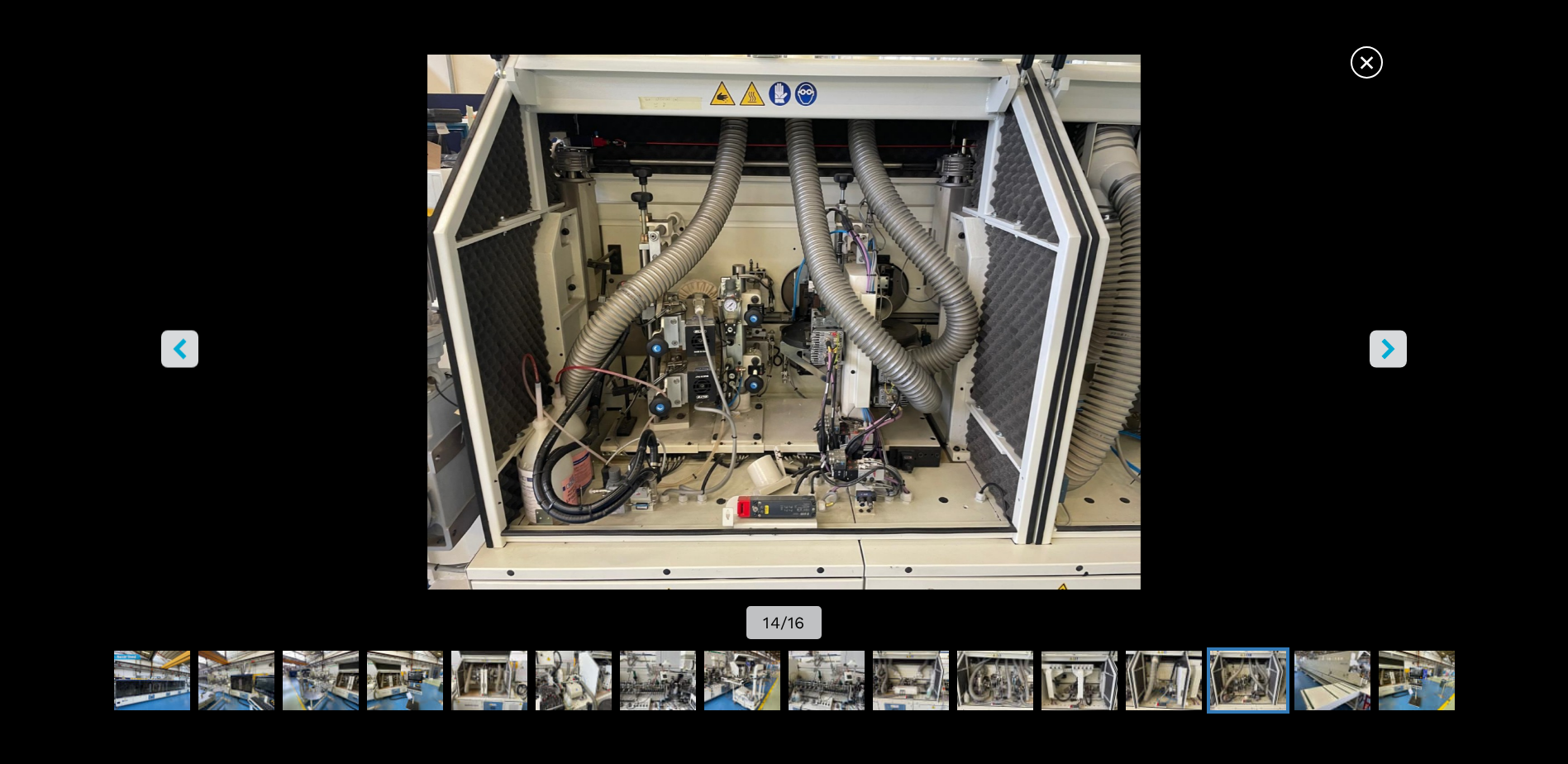
click at [1386, 350] on icon "right-button" at bounding box center [1388, 349] width 20 height 20
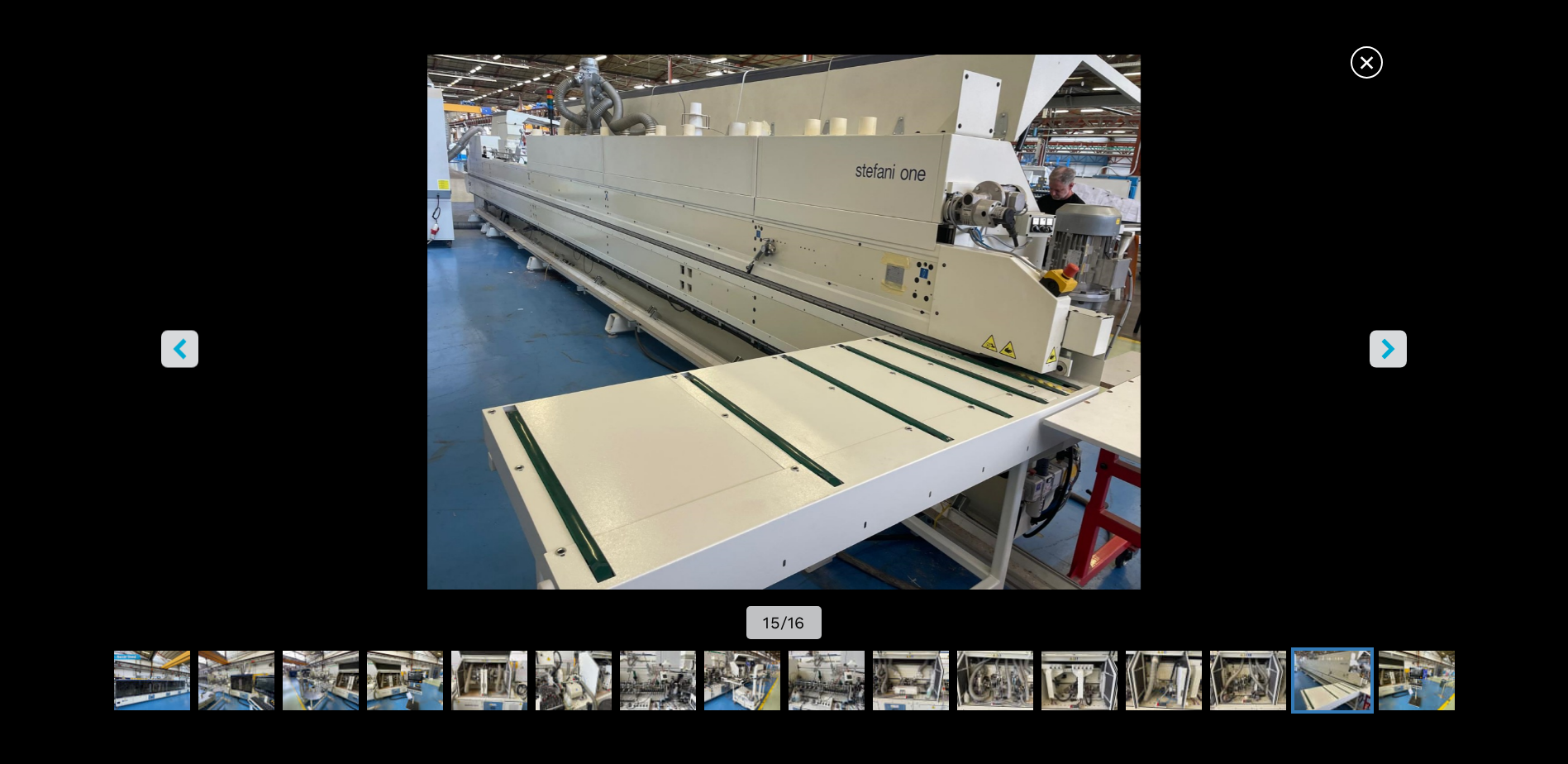
click at [1386, 350] on icon "right-button" at bounding box center [1388, 349] width 20 height 20
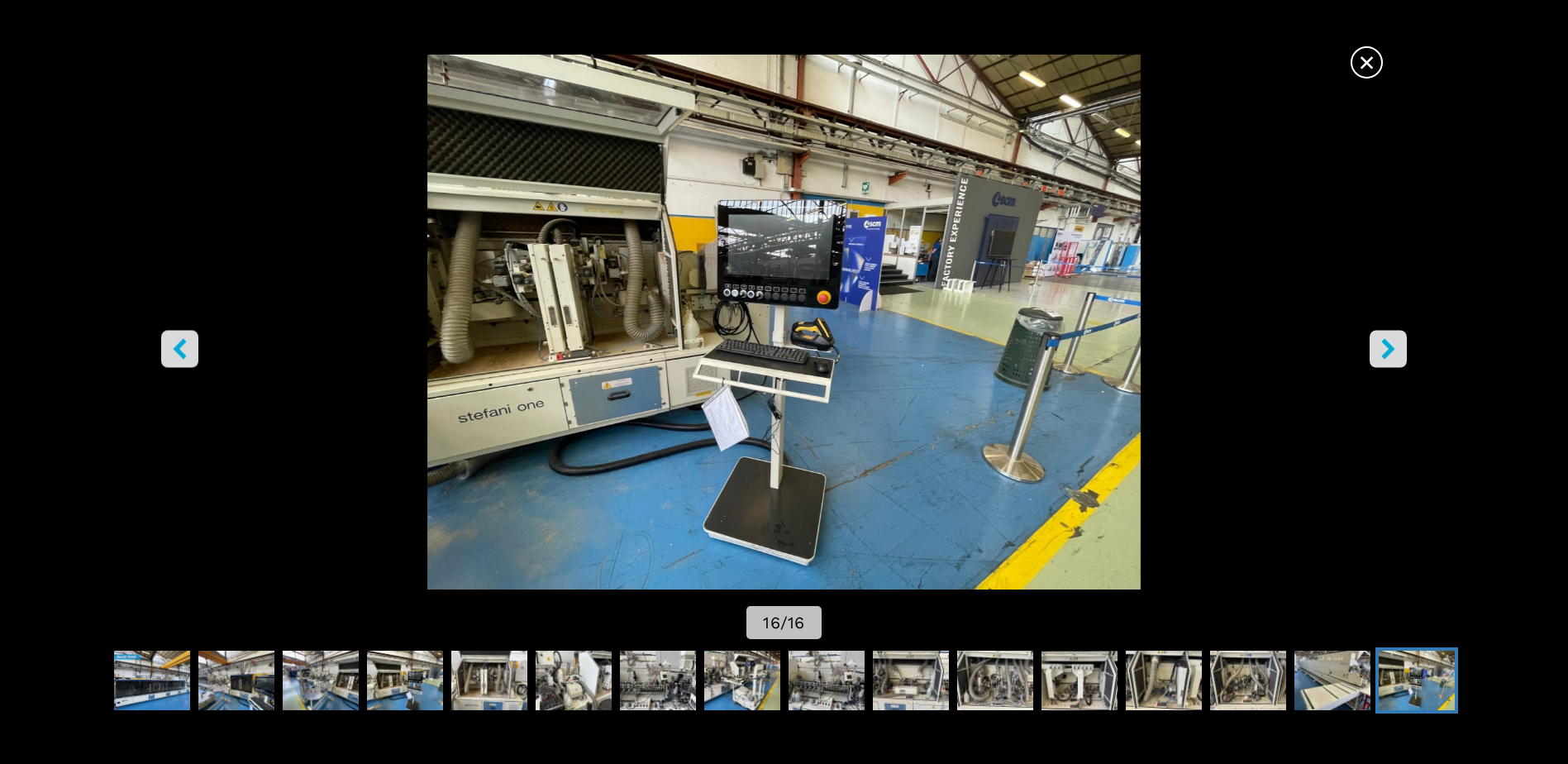
click at [1386, 350] on icon "right-button" at bounding box center [1388, 349] width 20 height 20
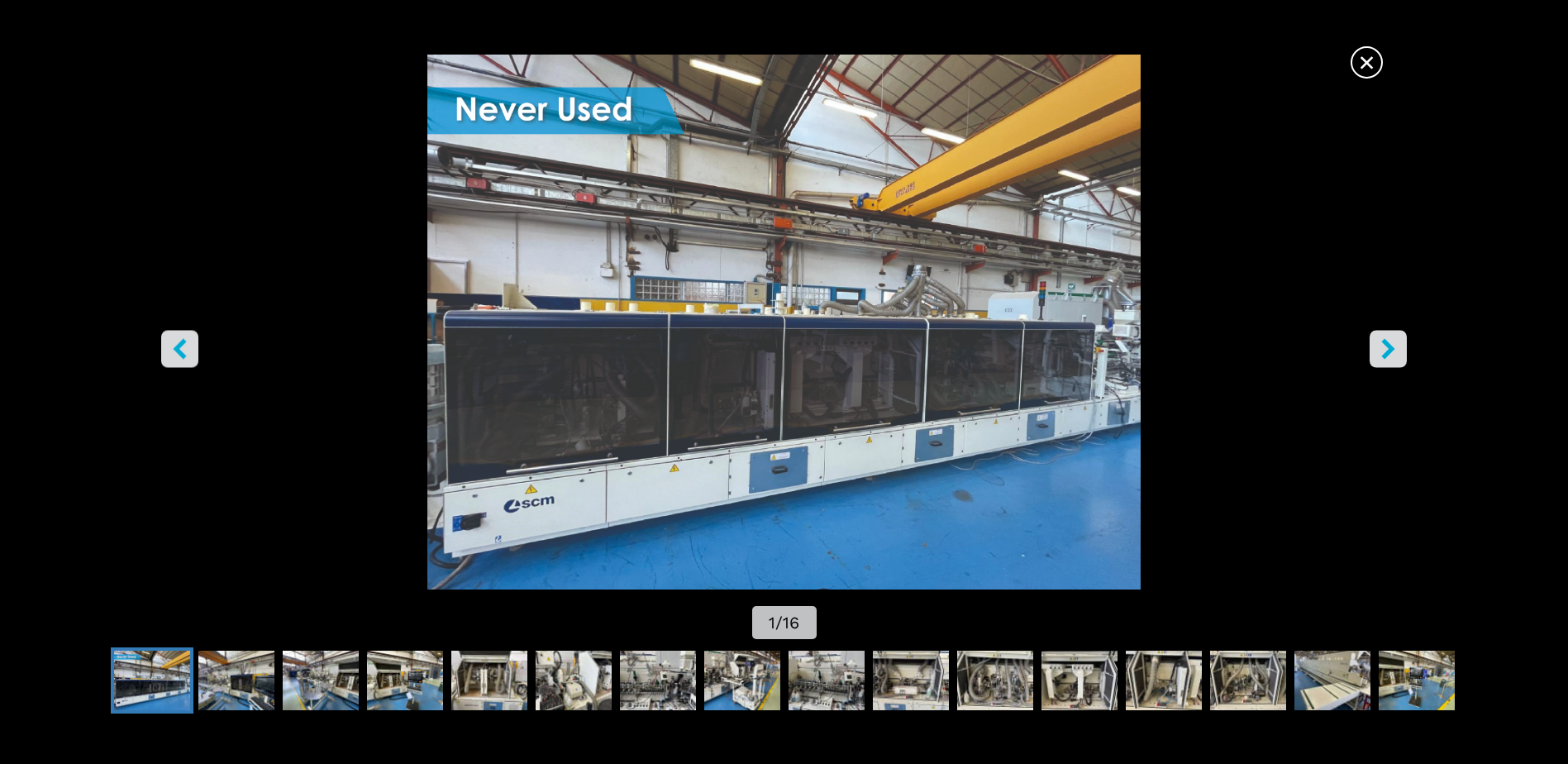
click at [1386, 350] on icon "right-button" at bounding box center [1388, 349] width 20 height 20
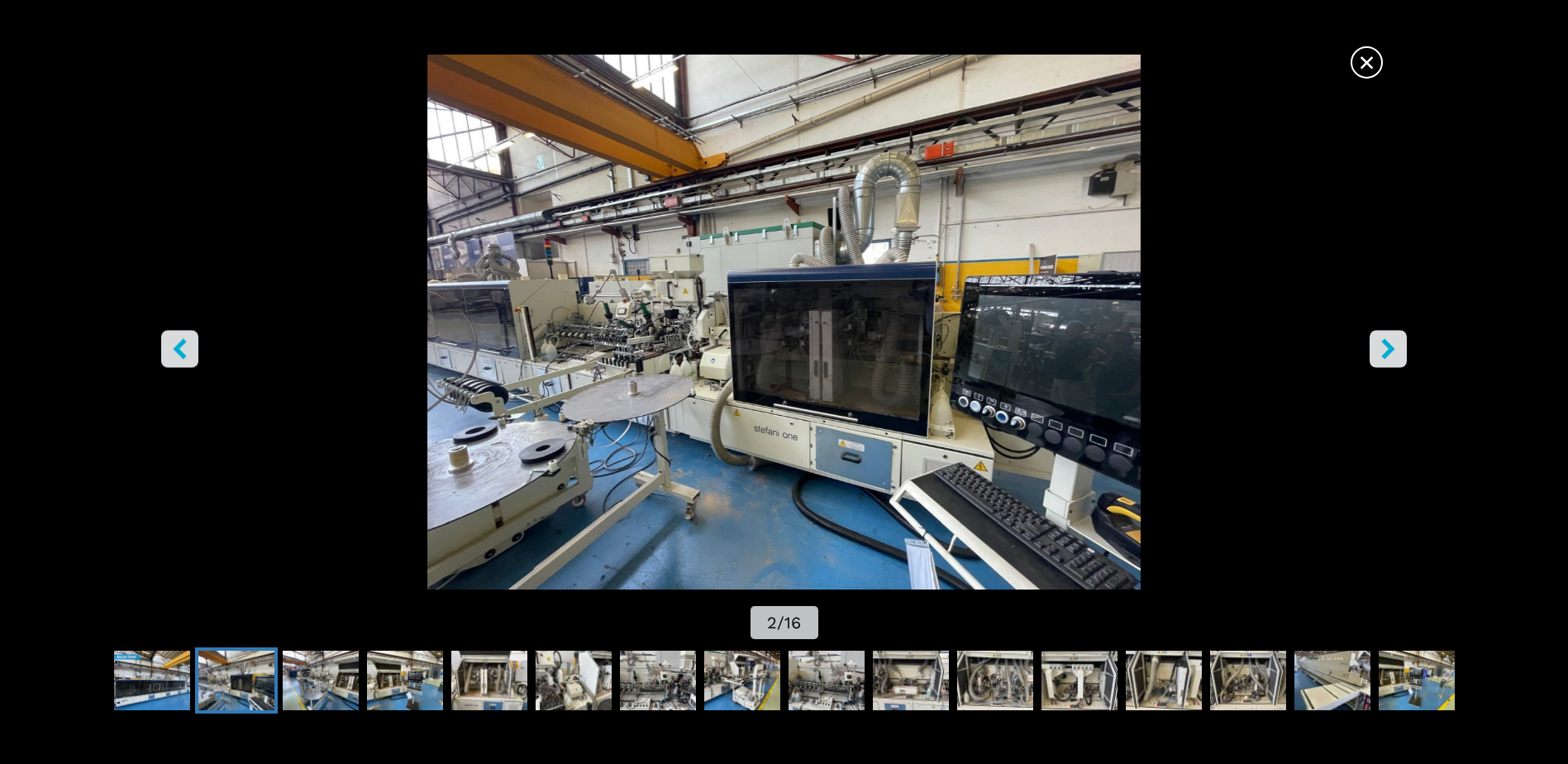
click at [1382, 353] on icon "right-button" at bounding box center [1388, 349] width 20 height 20
